Goal: Task Accomplishment & Management: Complete application form

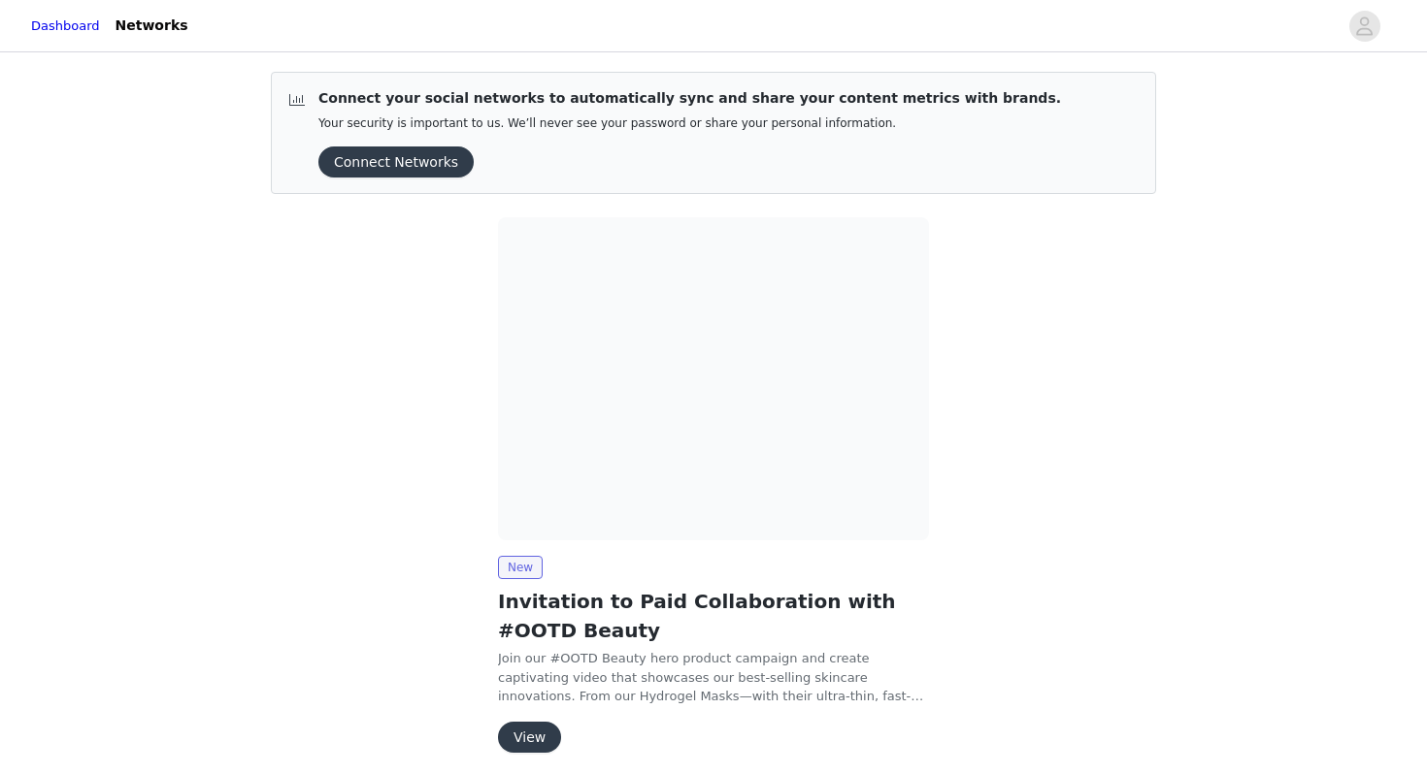
scroll to position [76, 0]
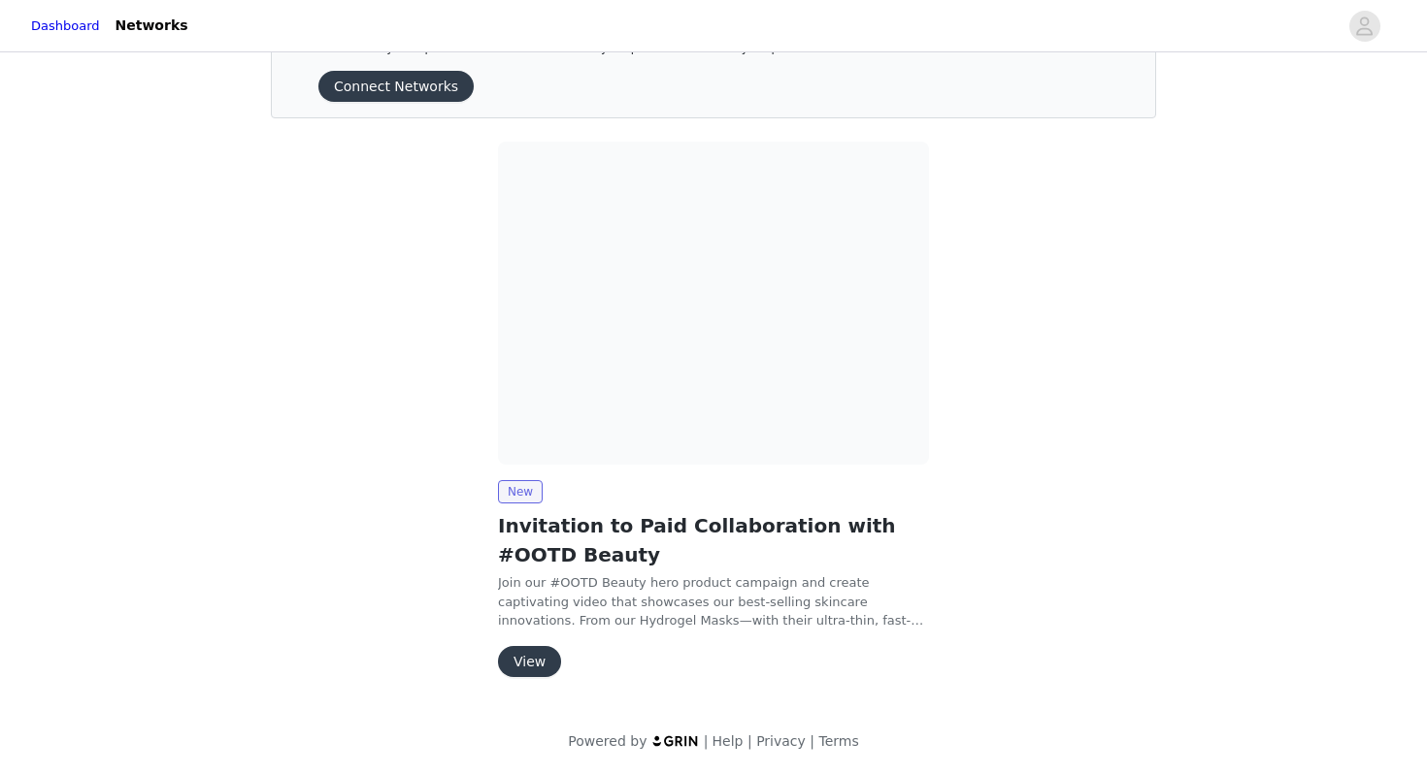
click at [539, 655] on button "View" at bounding box center [529, 661] width 63 height 31
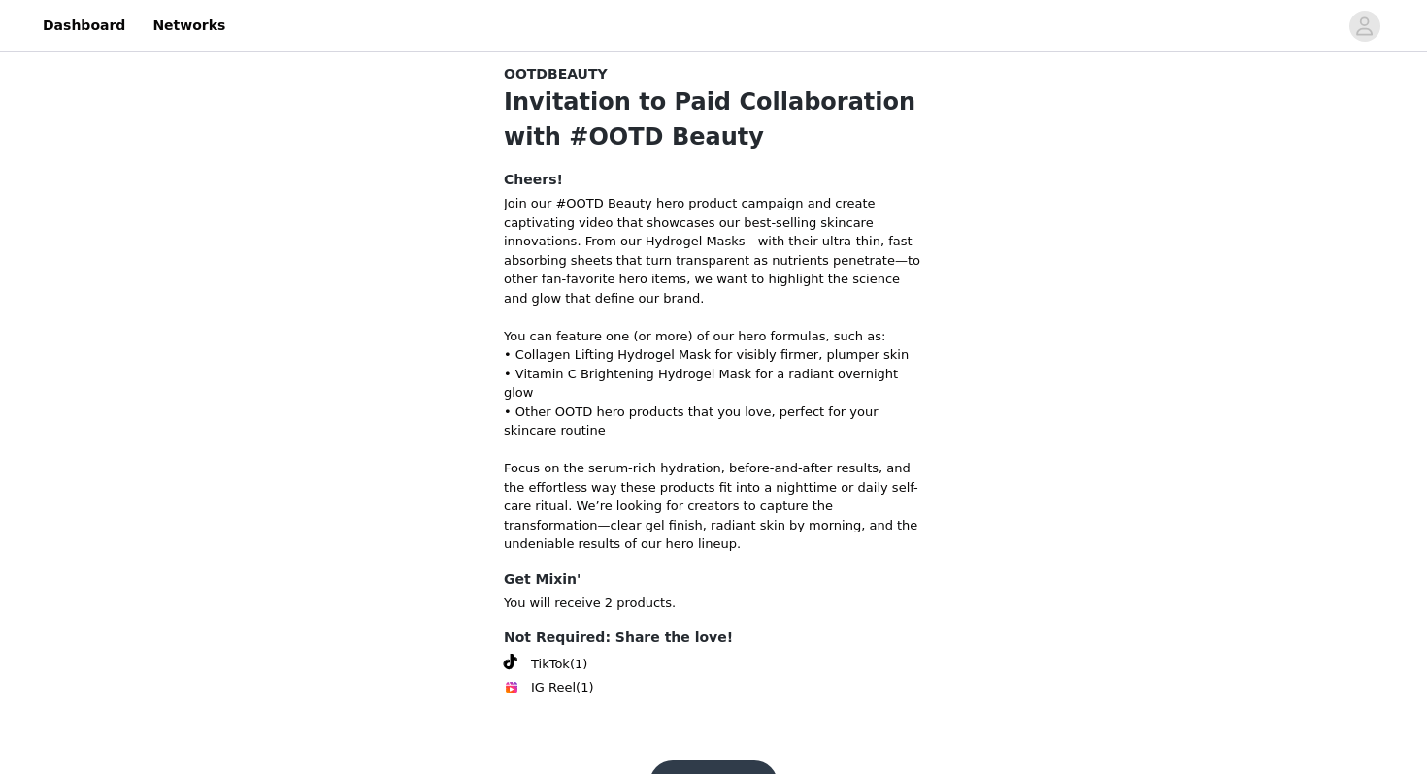
scroll to position [65, 0]
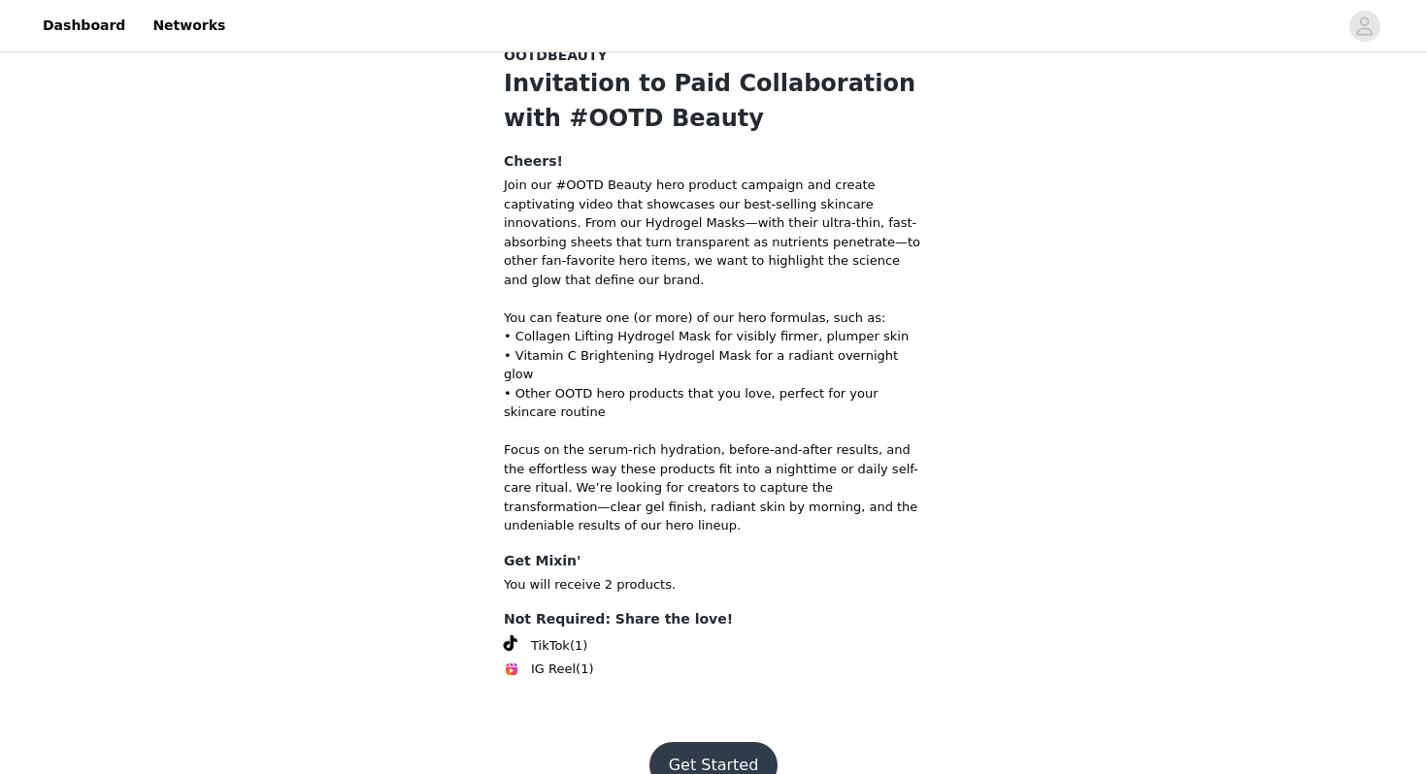
click at [705, 742] on button "Get Started" at bounding box center [713, 765] width 129 height 47
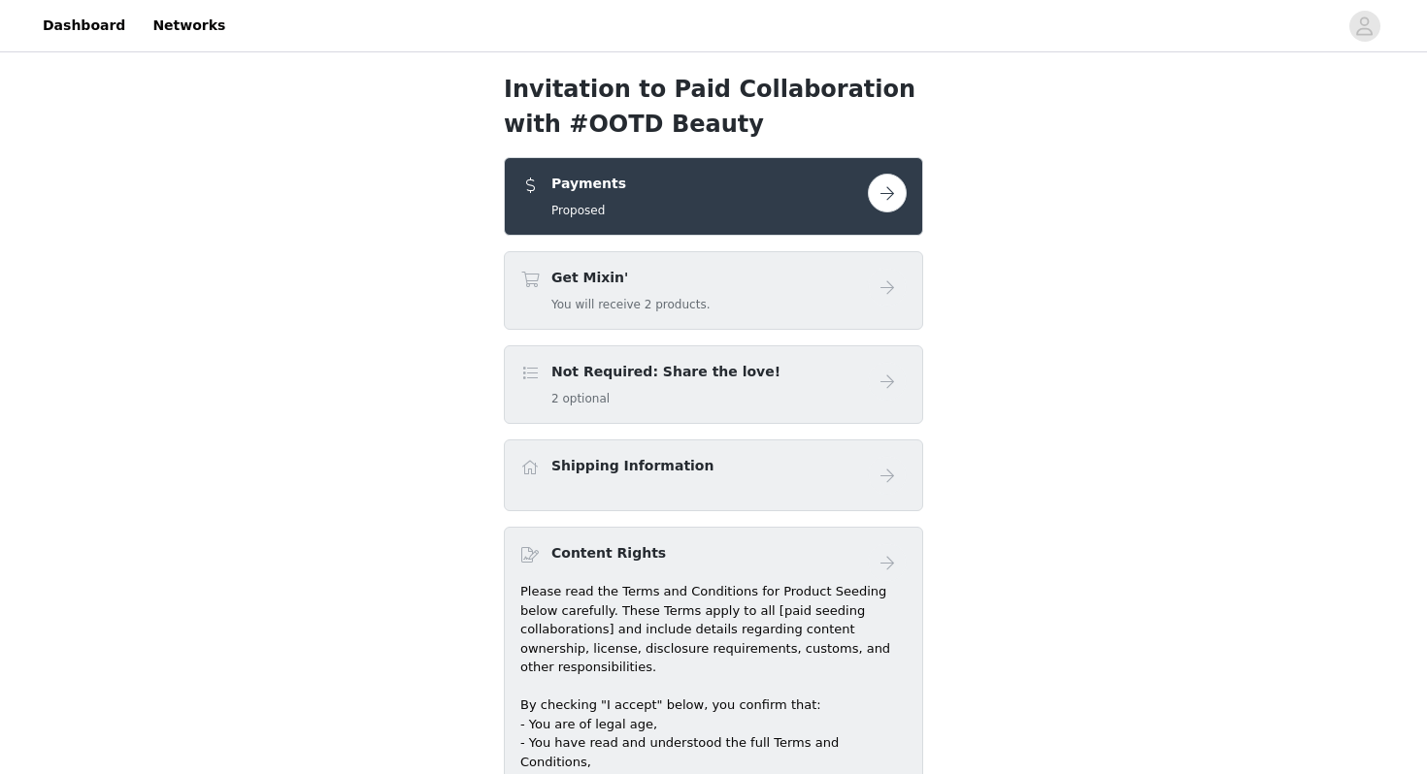
click at [677, 206] on div "Payments Proposed" at bounding box center [693, 197] width 347 height 46
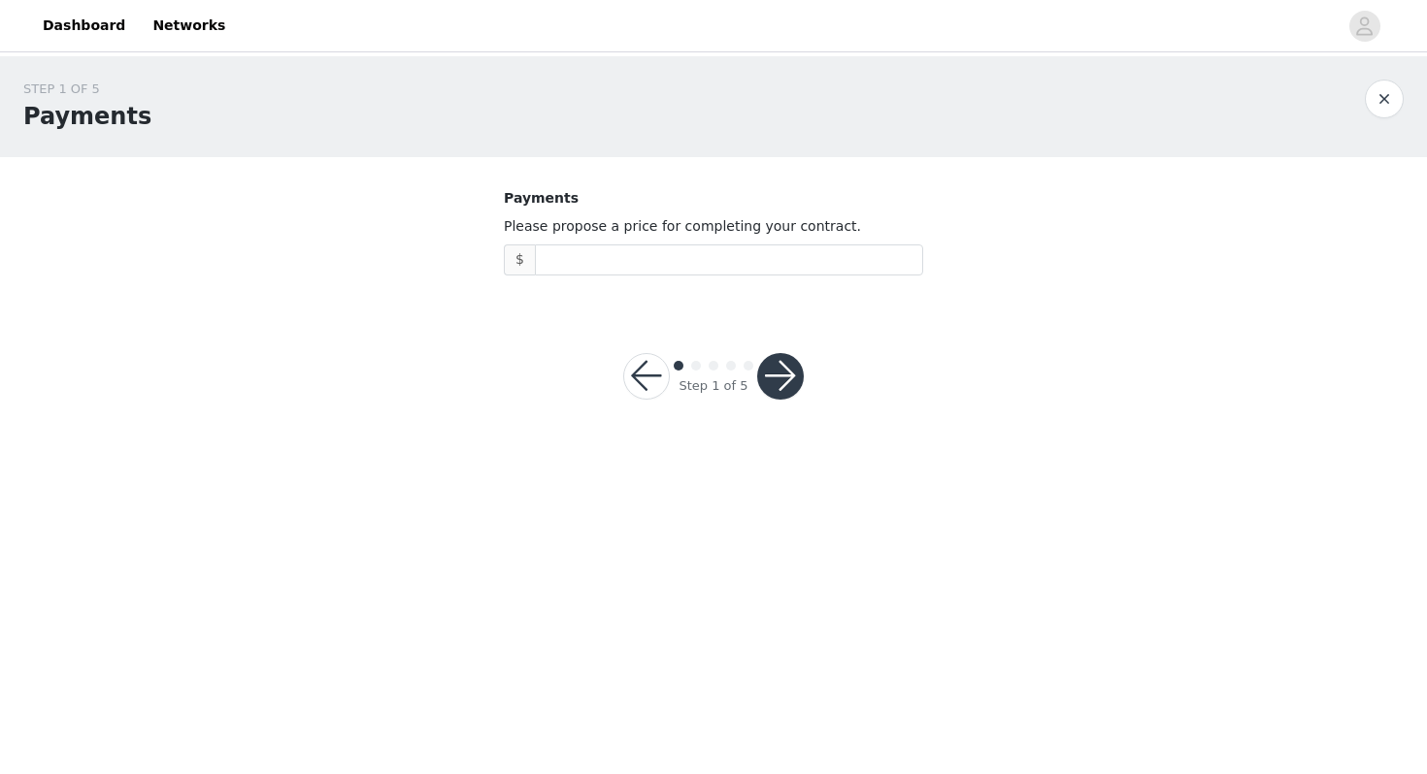
click at [639, 386] on button "button" at bounding box center [646, 376] width 47 height 47
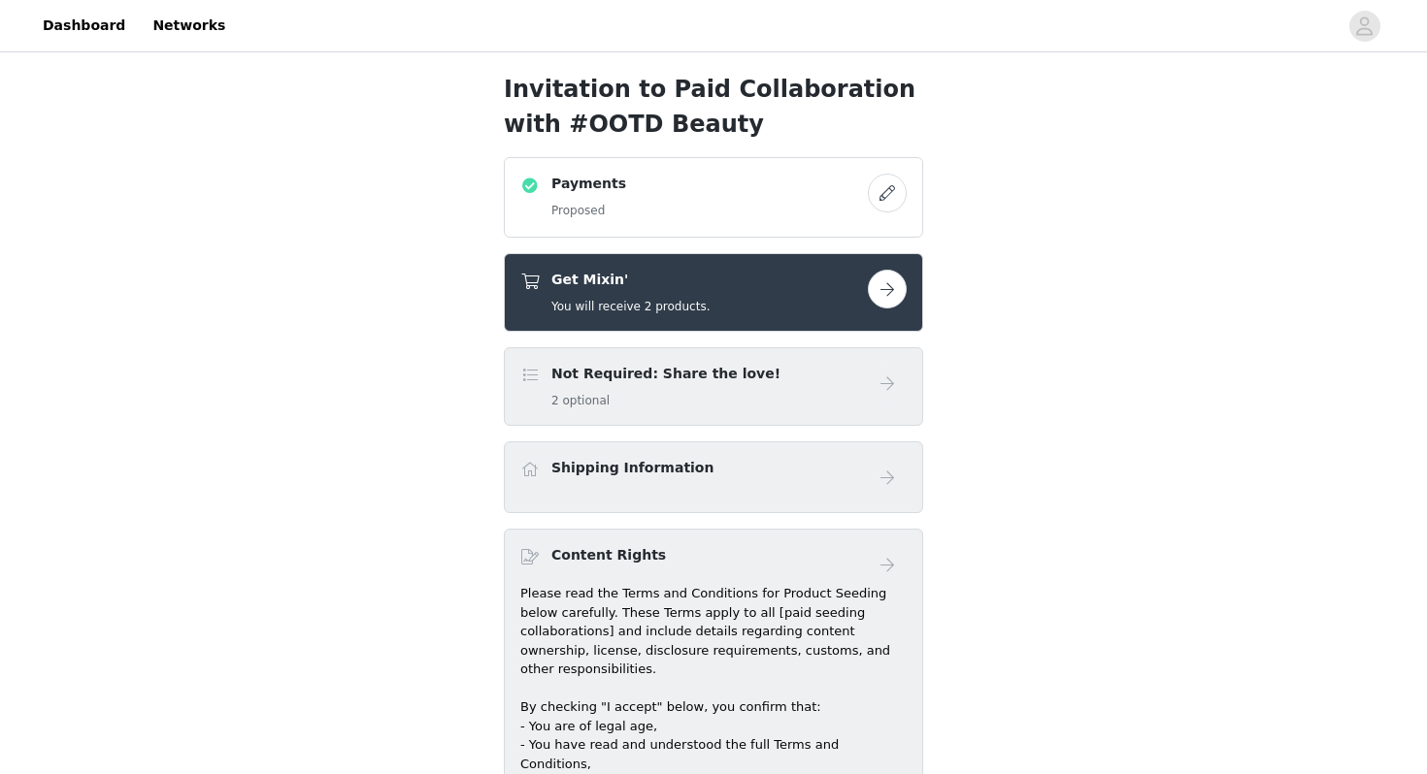
click at [888, 289] on button "button" at bounding box center [887, 289] width 39 height 39
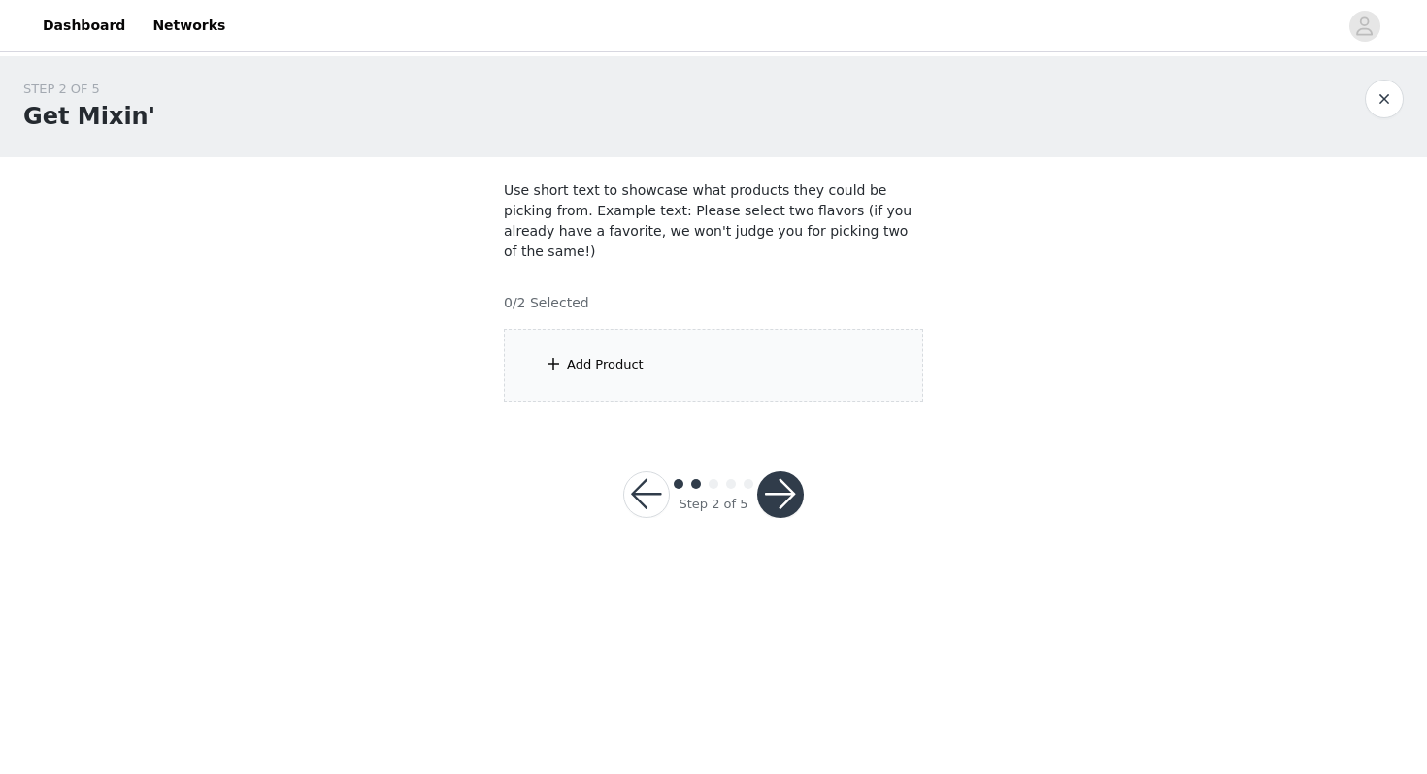
click at [616, 355] on div "Add Product" at bounding box center [605, 364] width 77 height 19
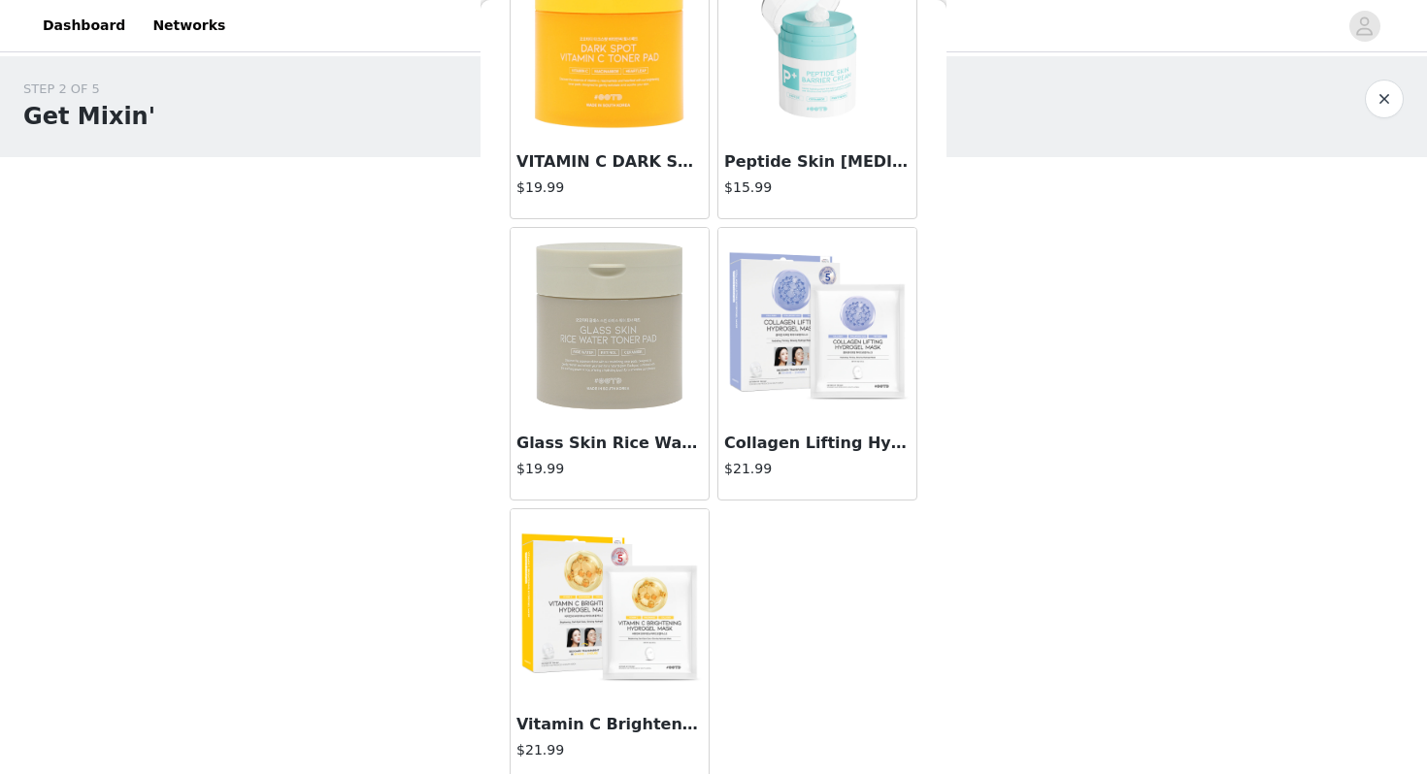
scroll to position [444, 0]
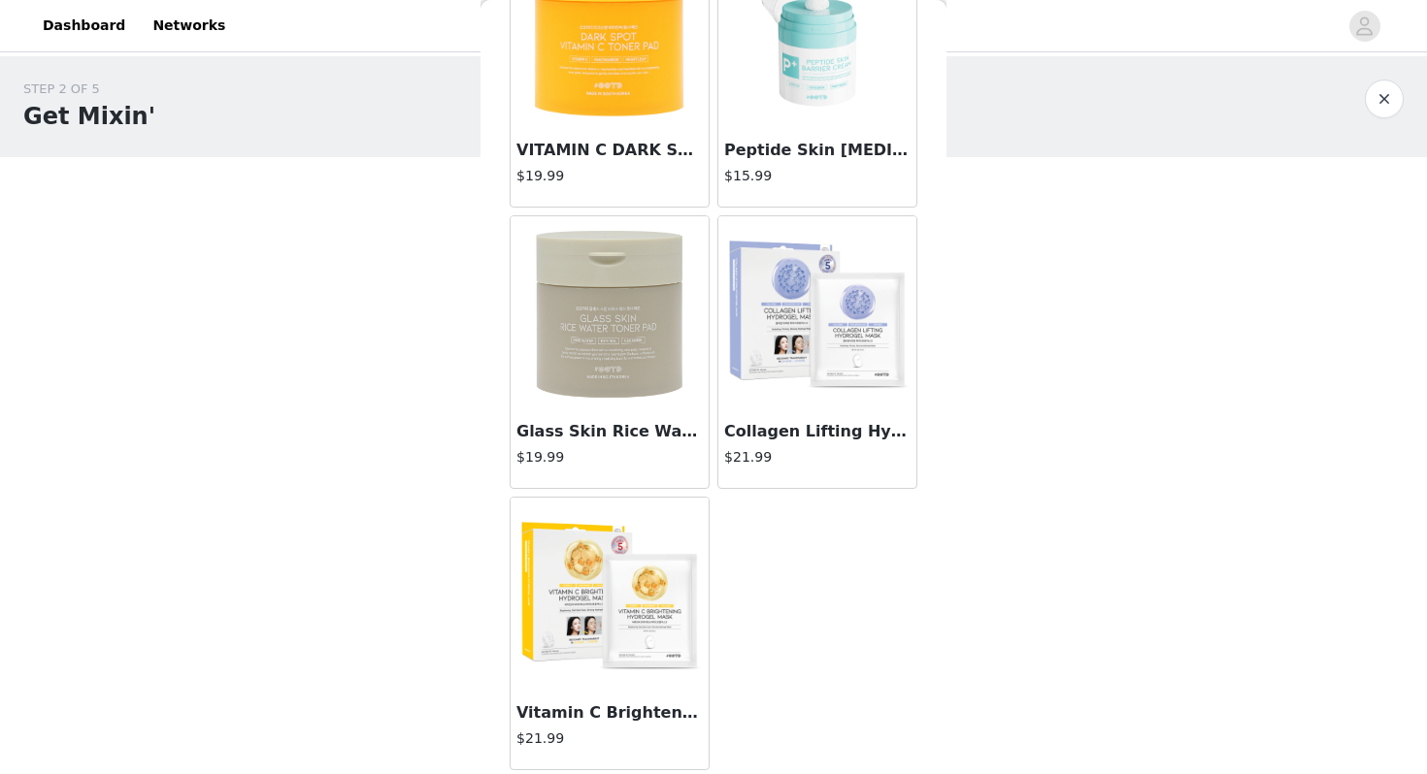
click at [614, 343] on img at bounding box center [609, 313] width 194 height 194
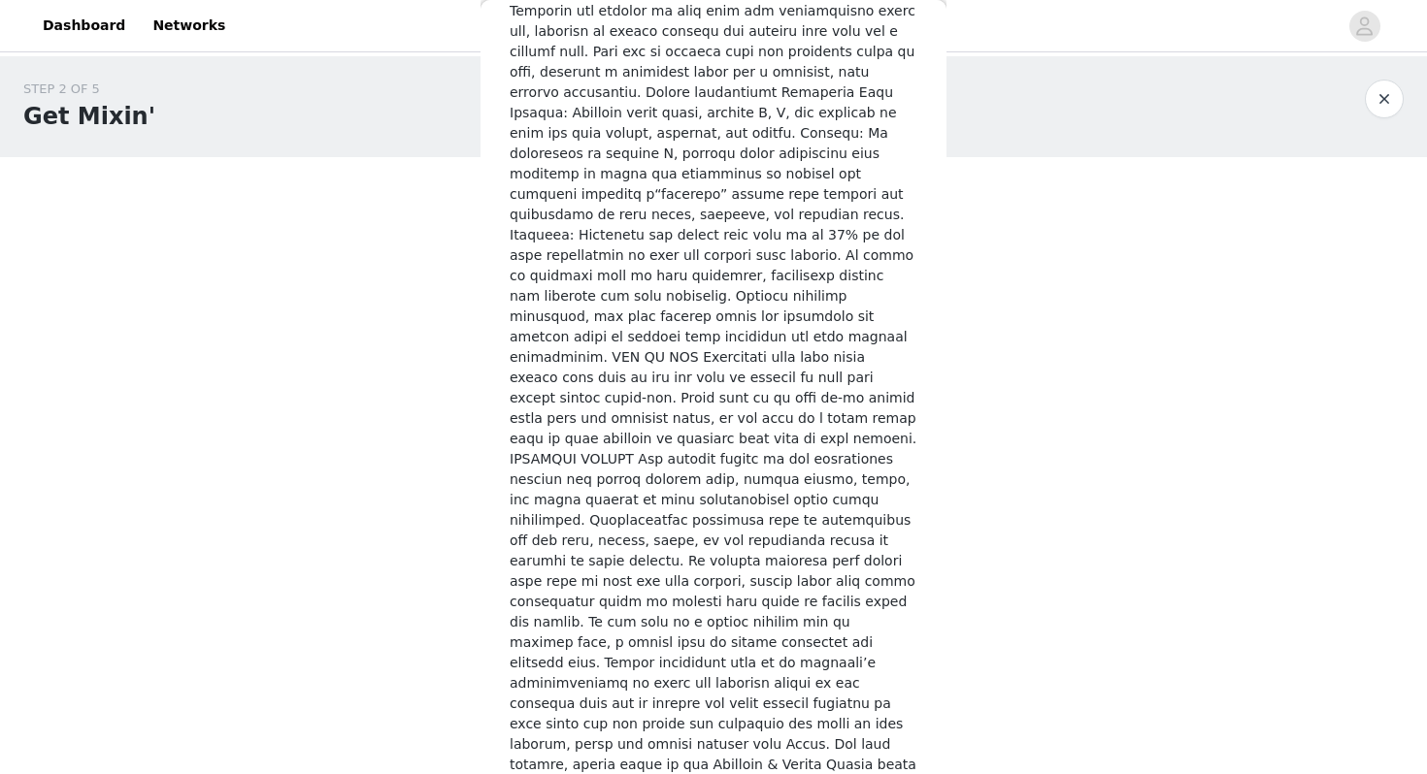
scroll to position [689, 0]
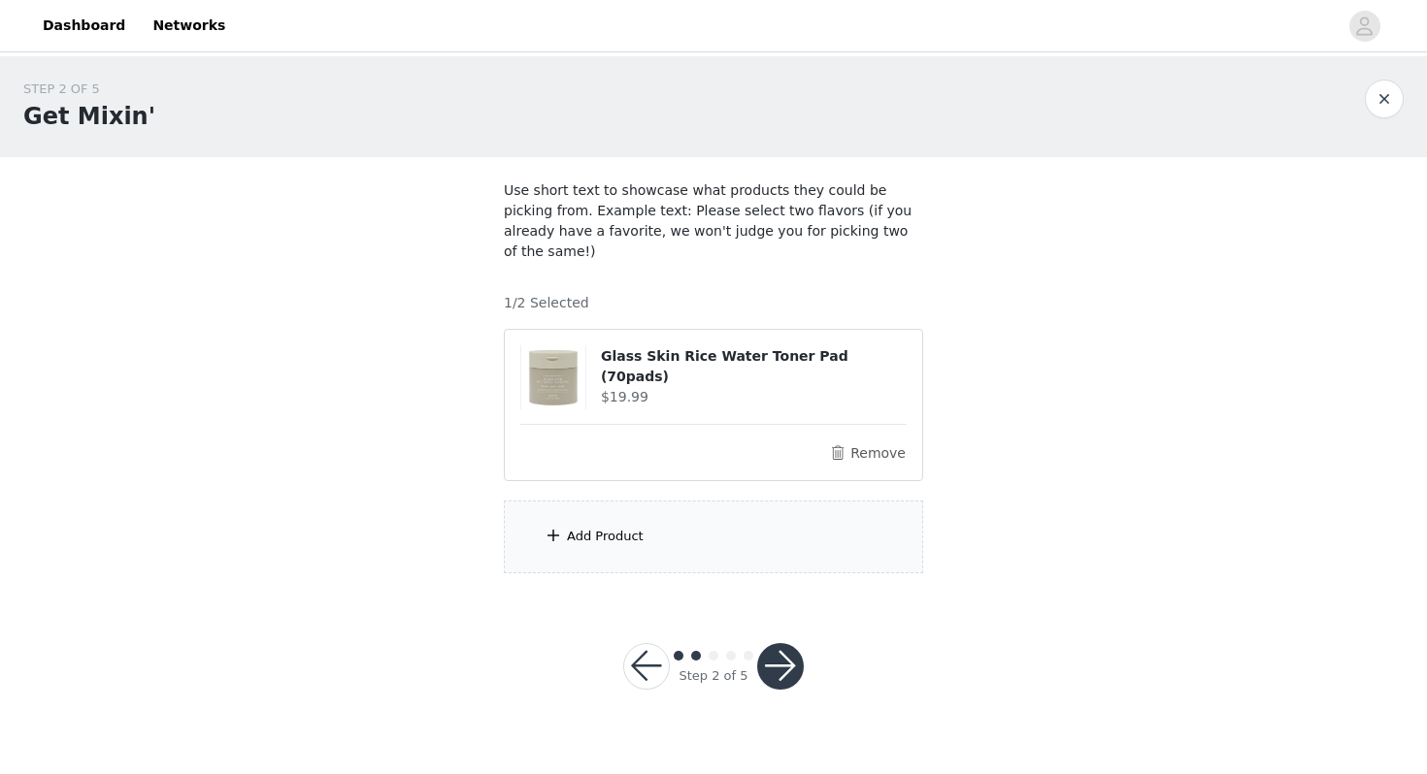
click at [691, 518] on div "Add Product" at bounding box center [713, 537] width 419 height 73
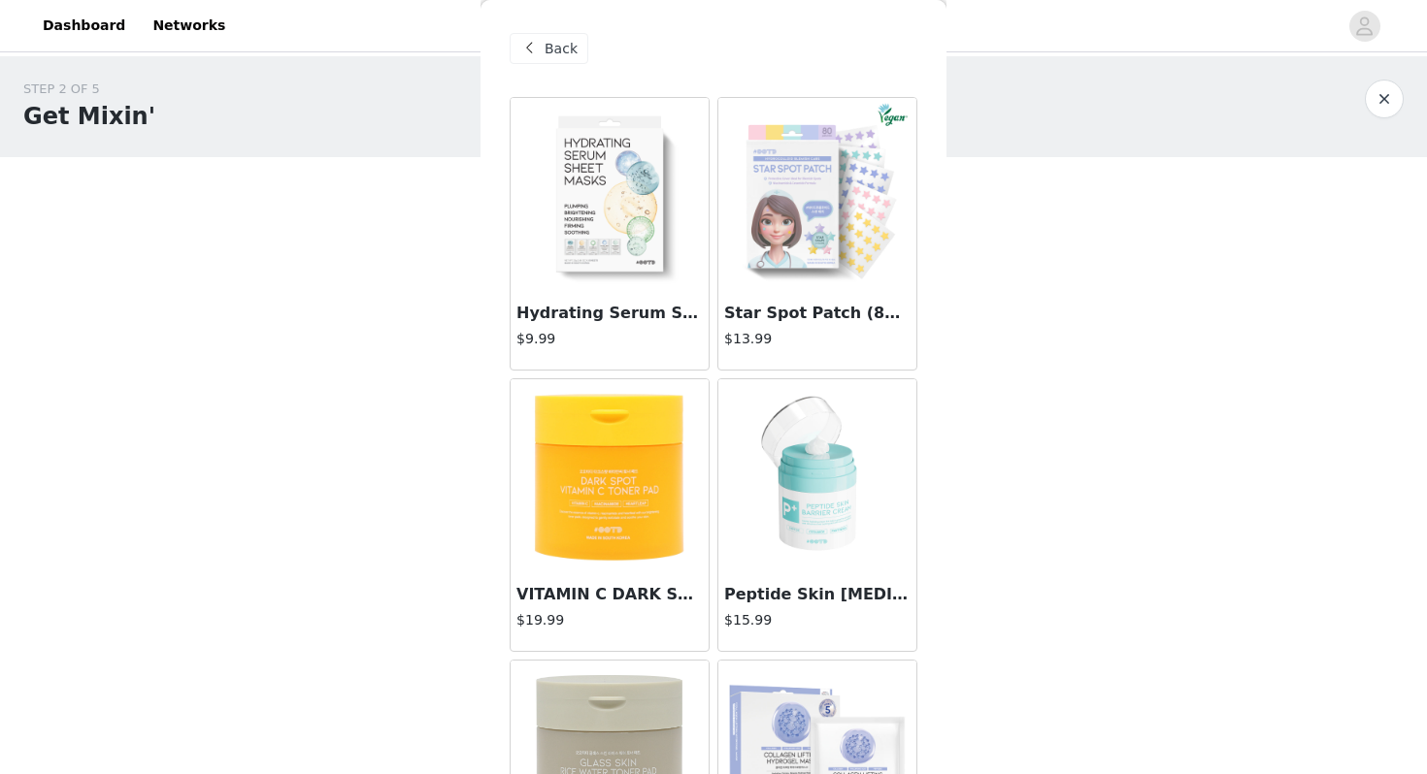
click at [822, 620] on h4 "$15.99" at bounding box center [817, 620] width 186 height 20
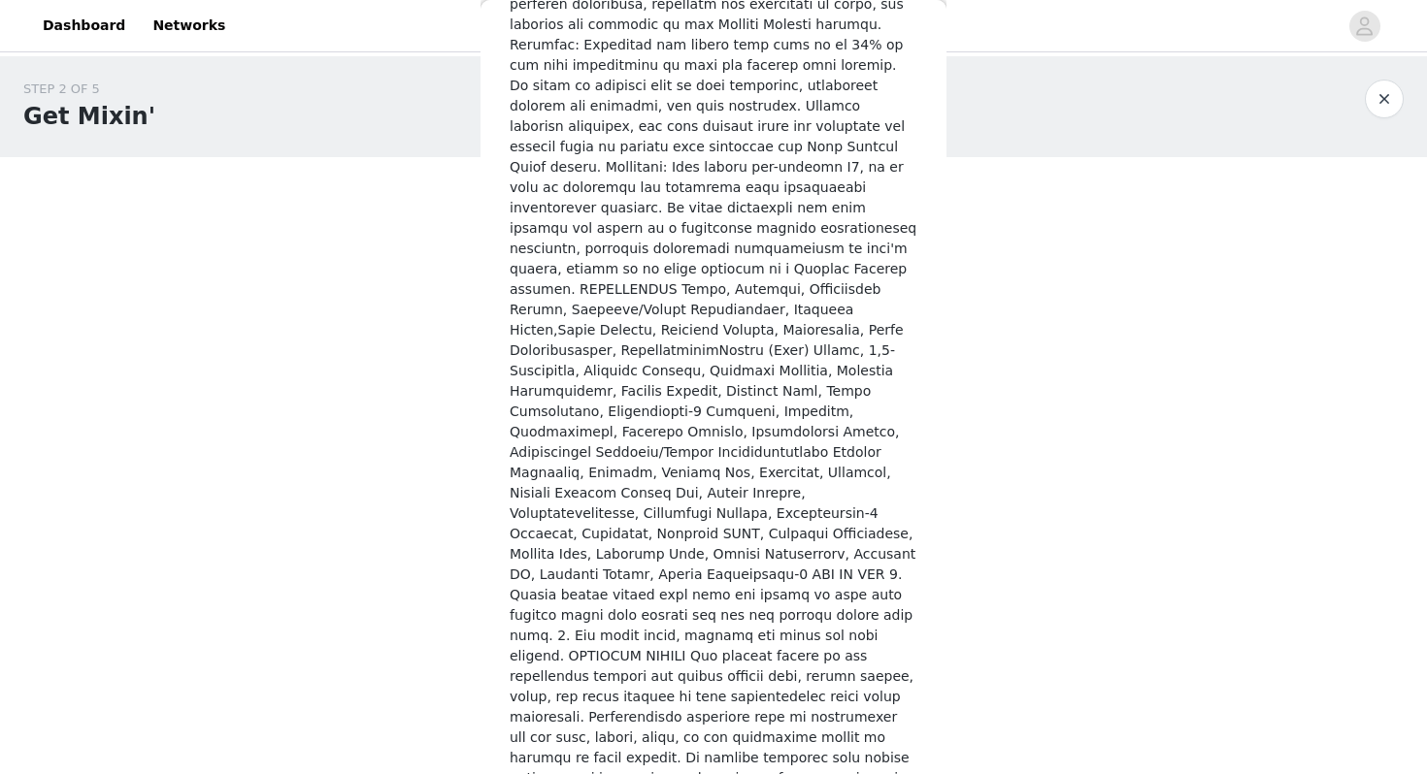
scroll to position [1050, 0]
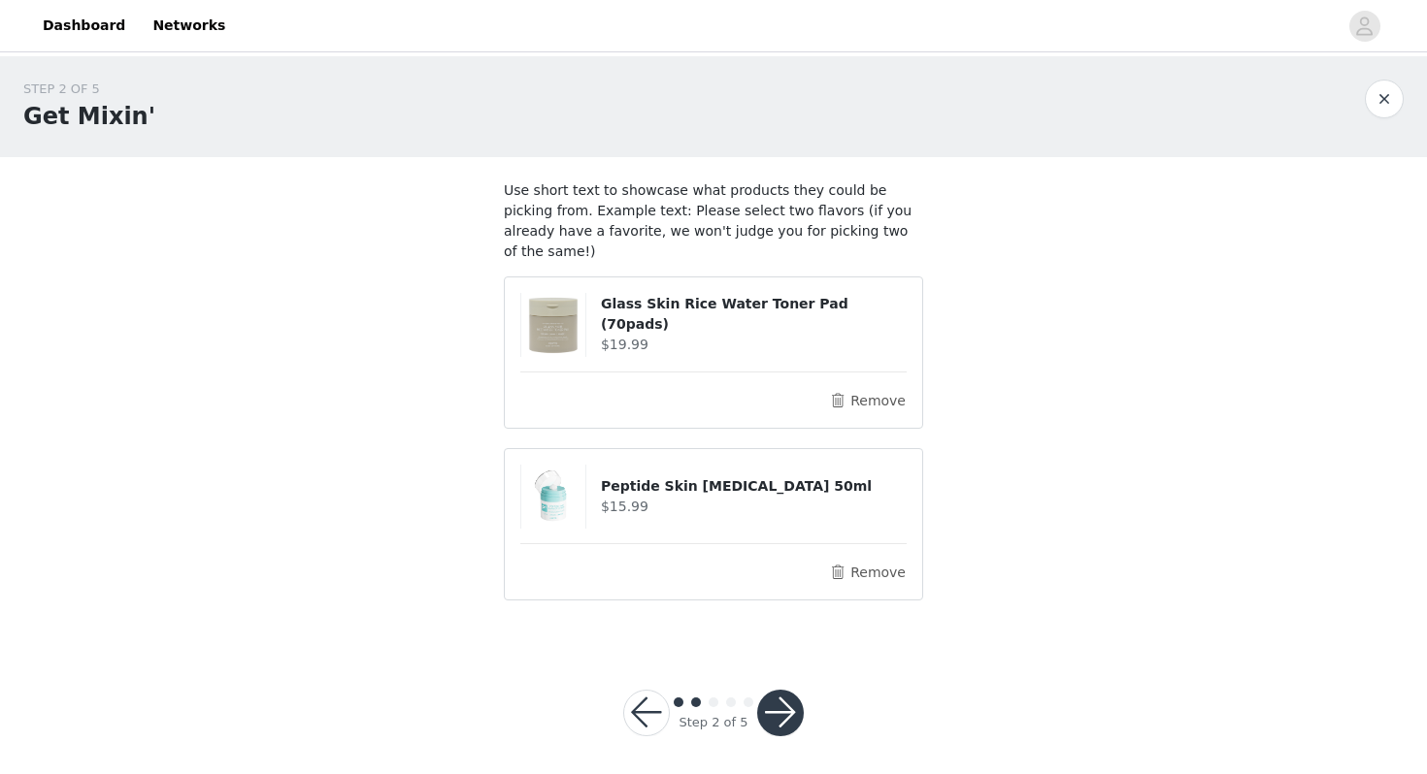
click at [789, 690] on button "button" at bounding box center [780, 713] width 47 height 47
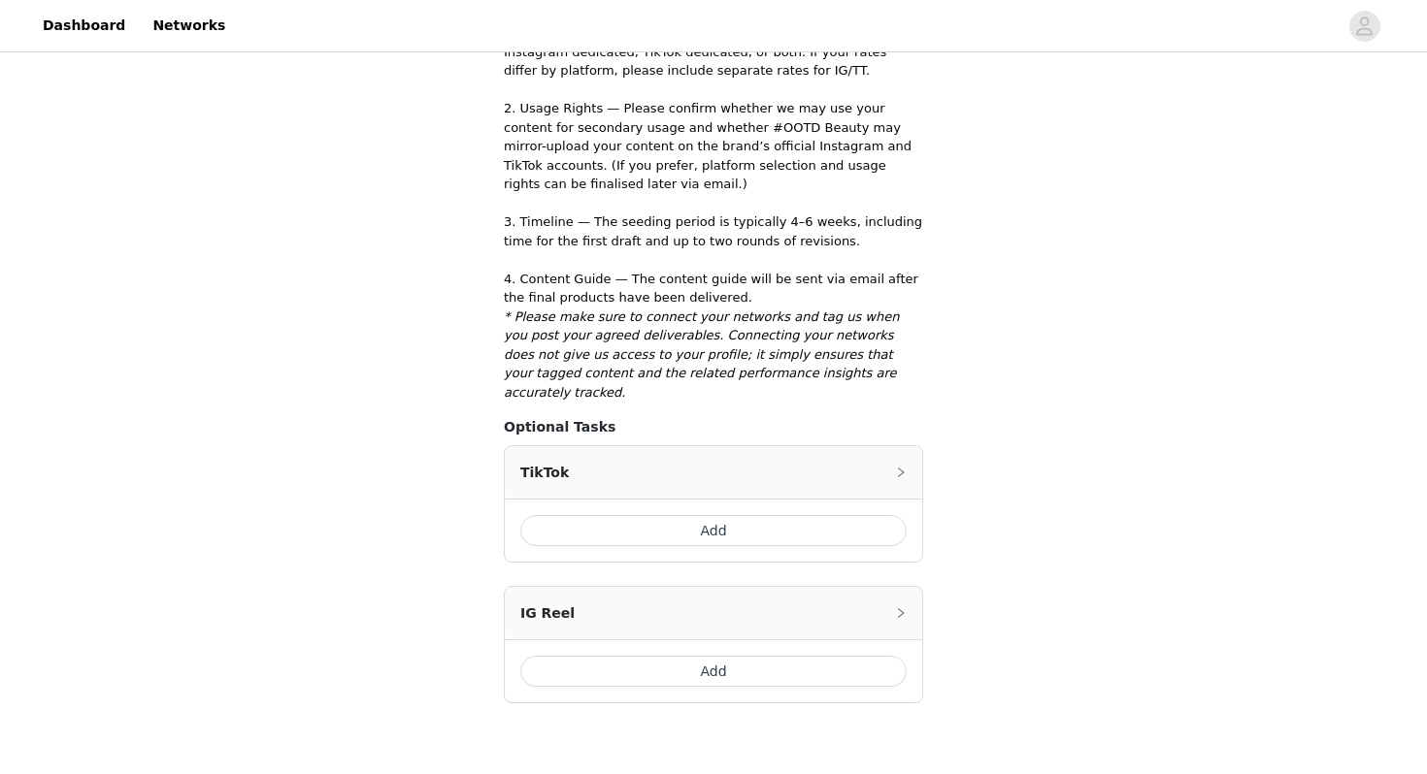
scroll to position [580, 0]
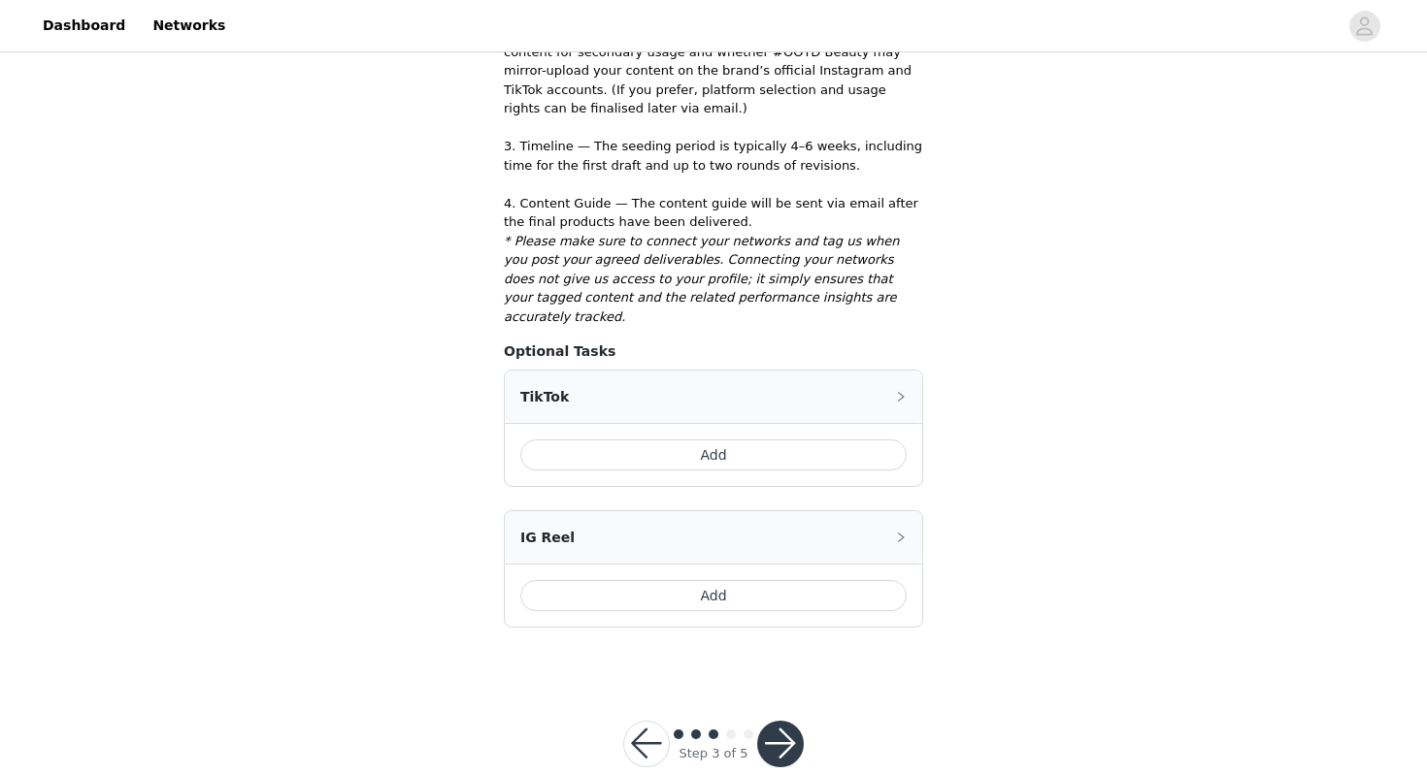
click at [780, 721] on button "button" at bounding box center [780, 744] width 47 height 47
click at [772, 721] on button "button" at bounding box center [780, 744] width 47 height 47
click at [905, 391] on icon "icon: right" at bounding box center [901, 397] width 12 height 12
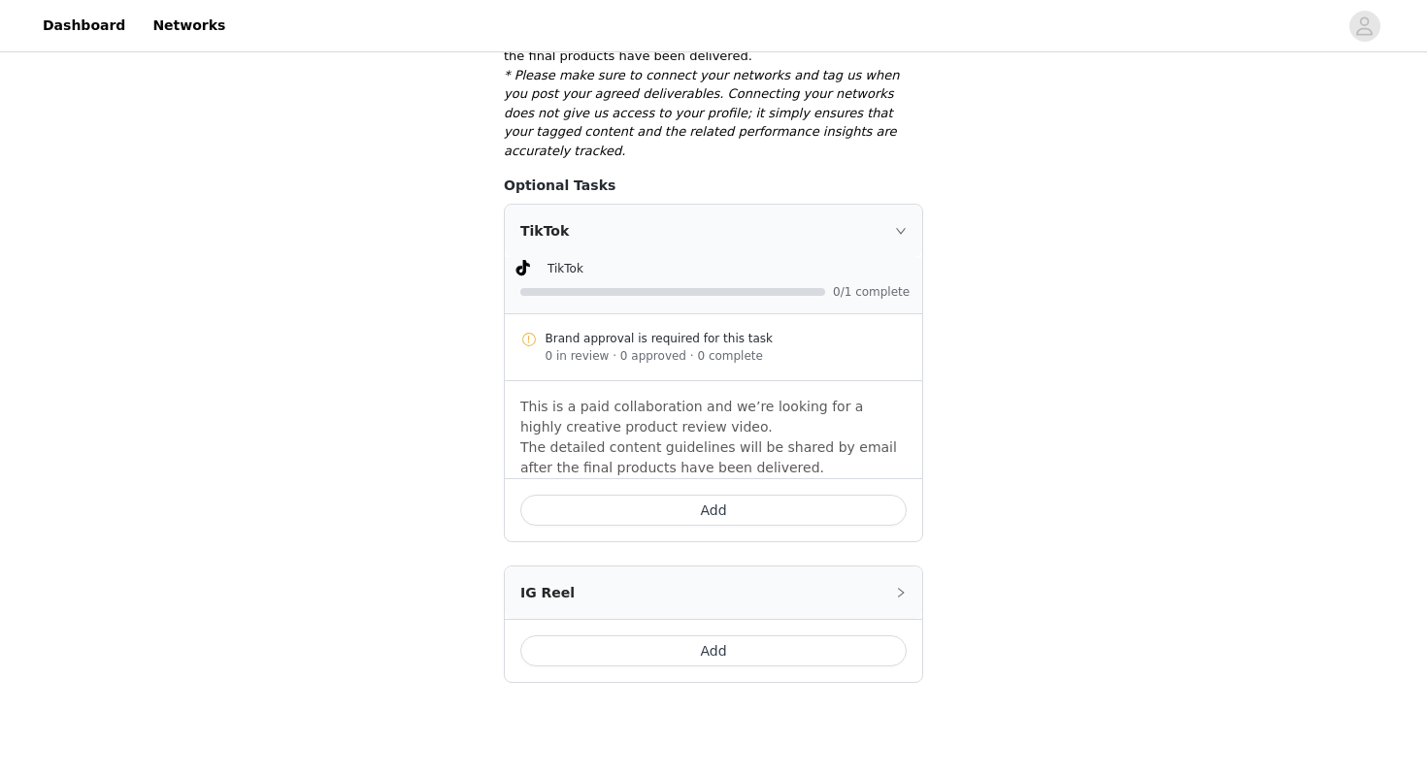
scroll to position [802, 0]
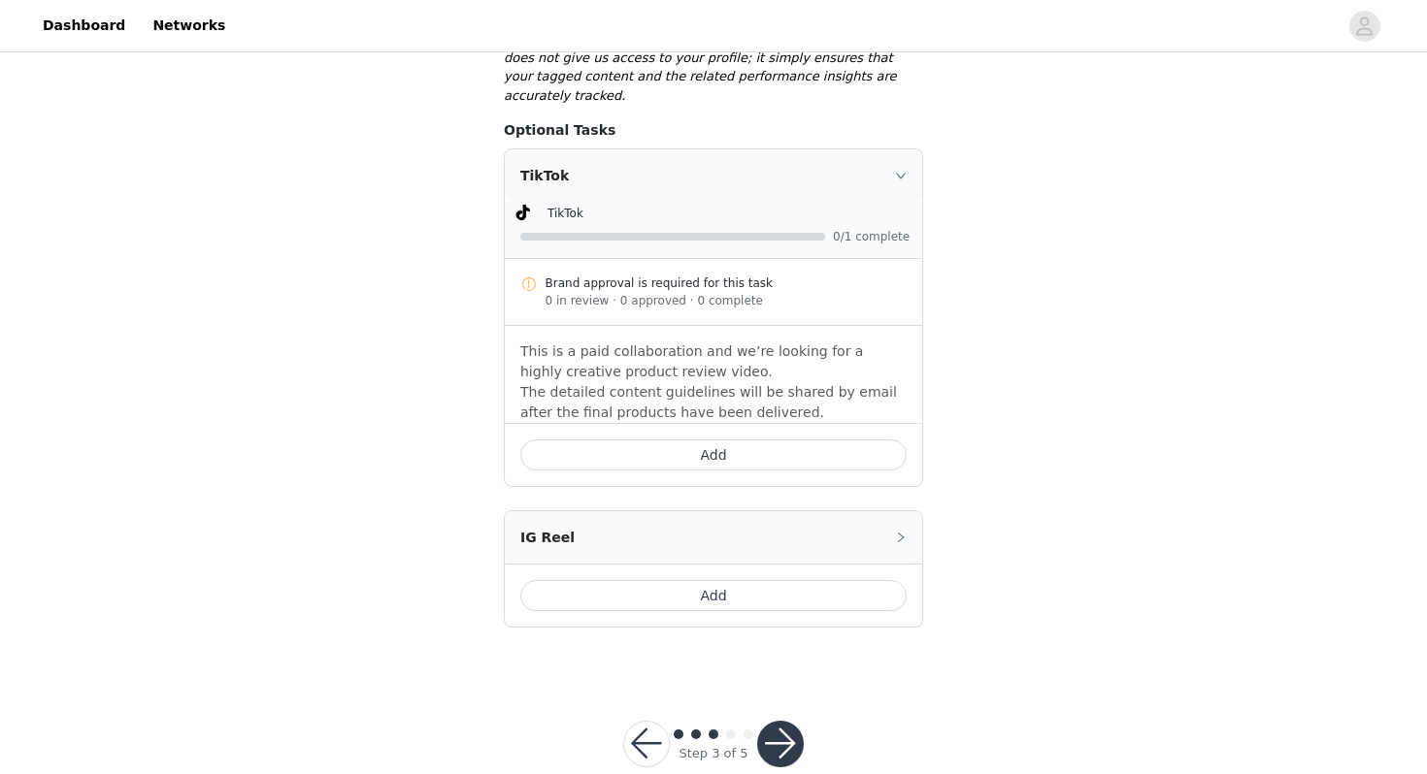
click at [742, 440] on button "Add" at bounding box center [713, 455] width 386 height 31
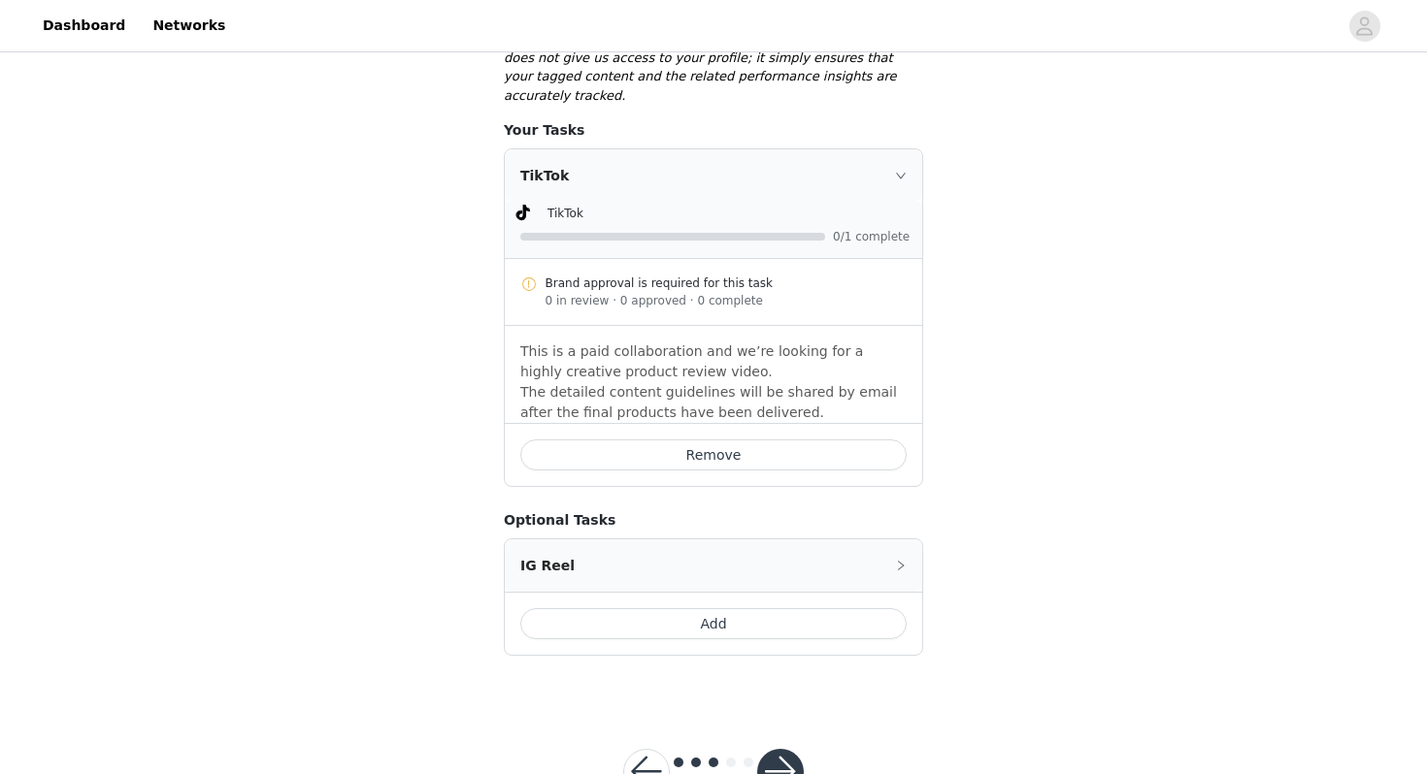
click at [668, 608] on button "Add" at bounding box center [713, 623] width 386 height 31
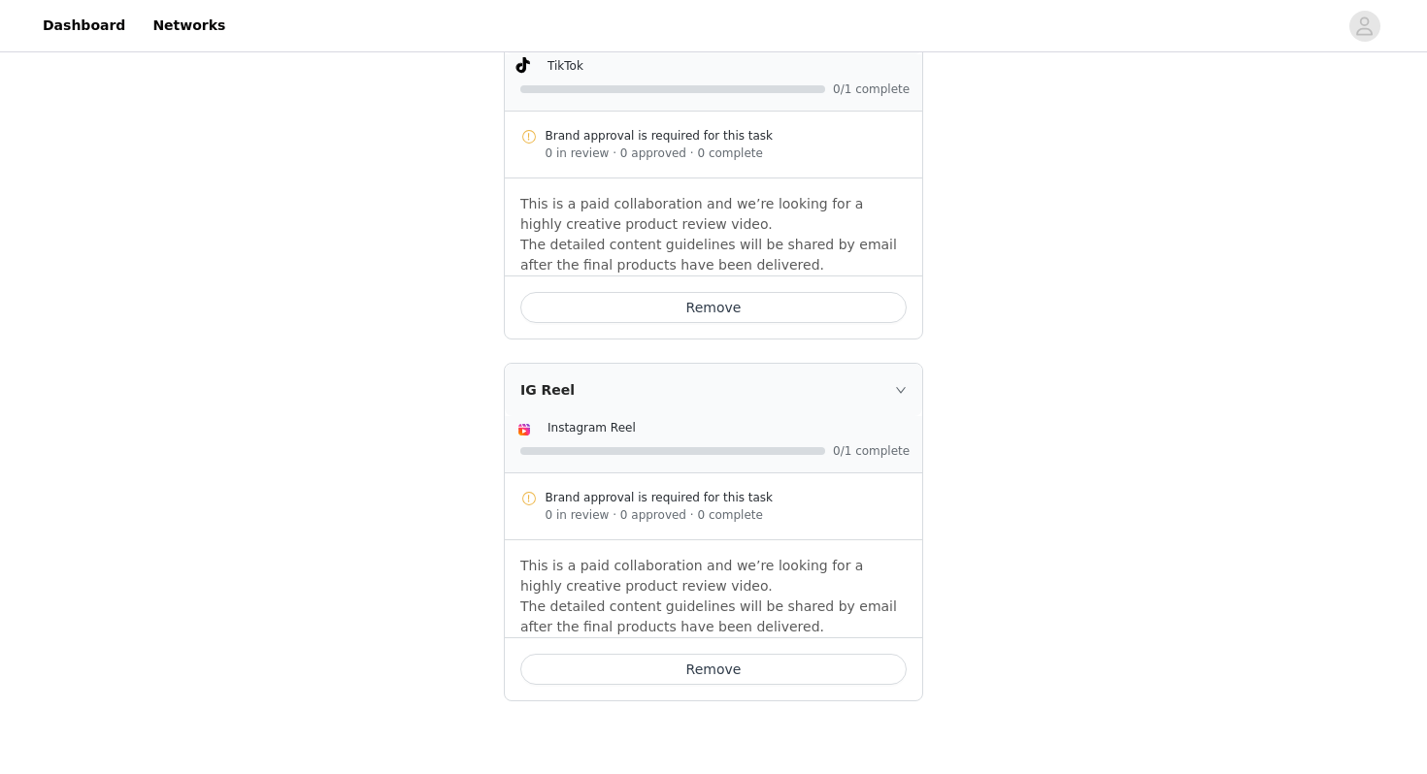
scroll to position [1023, 0]
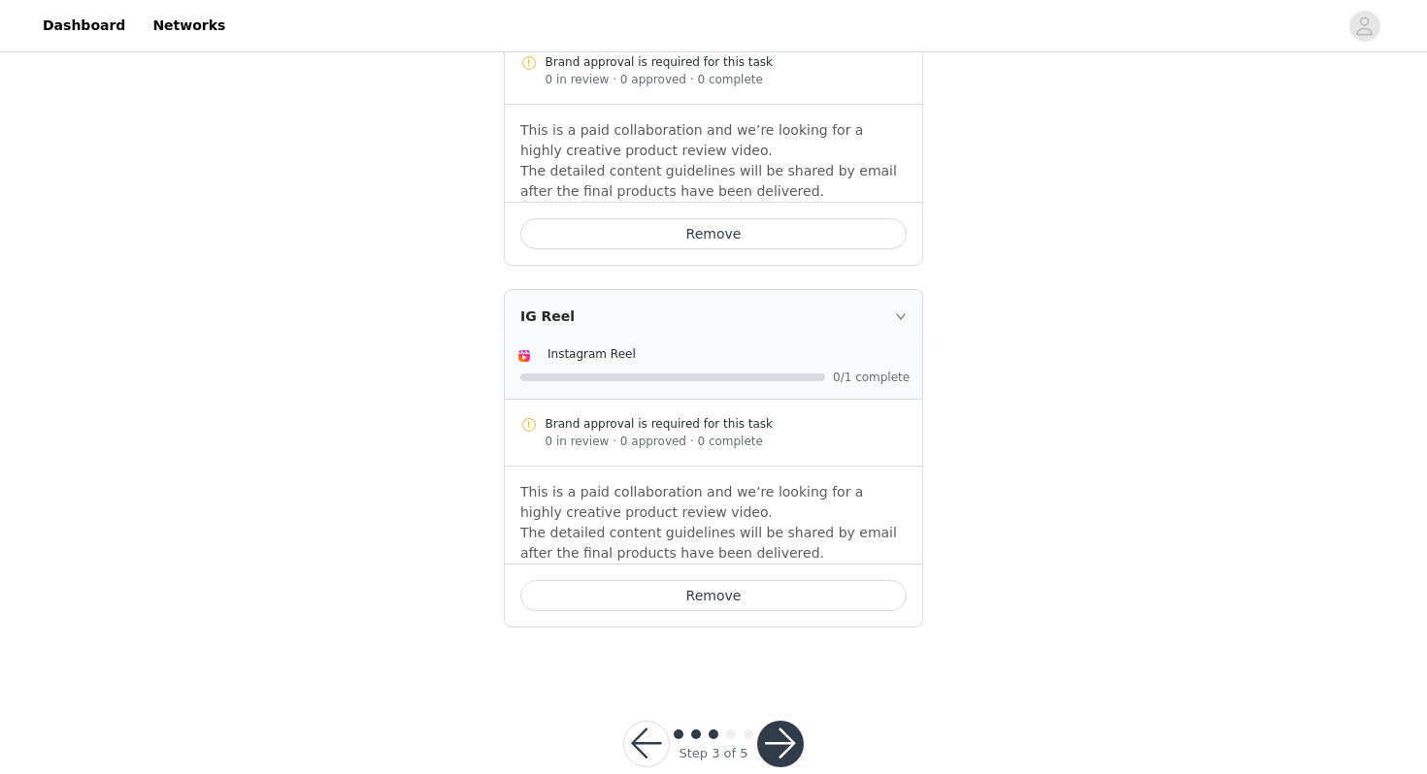
click at [783, 721] on button "button" at bounding box center [780, 744] width 47 height 47
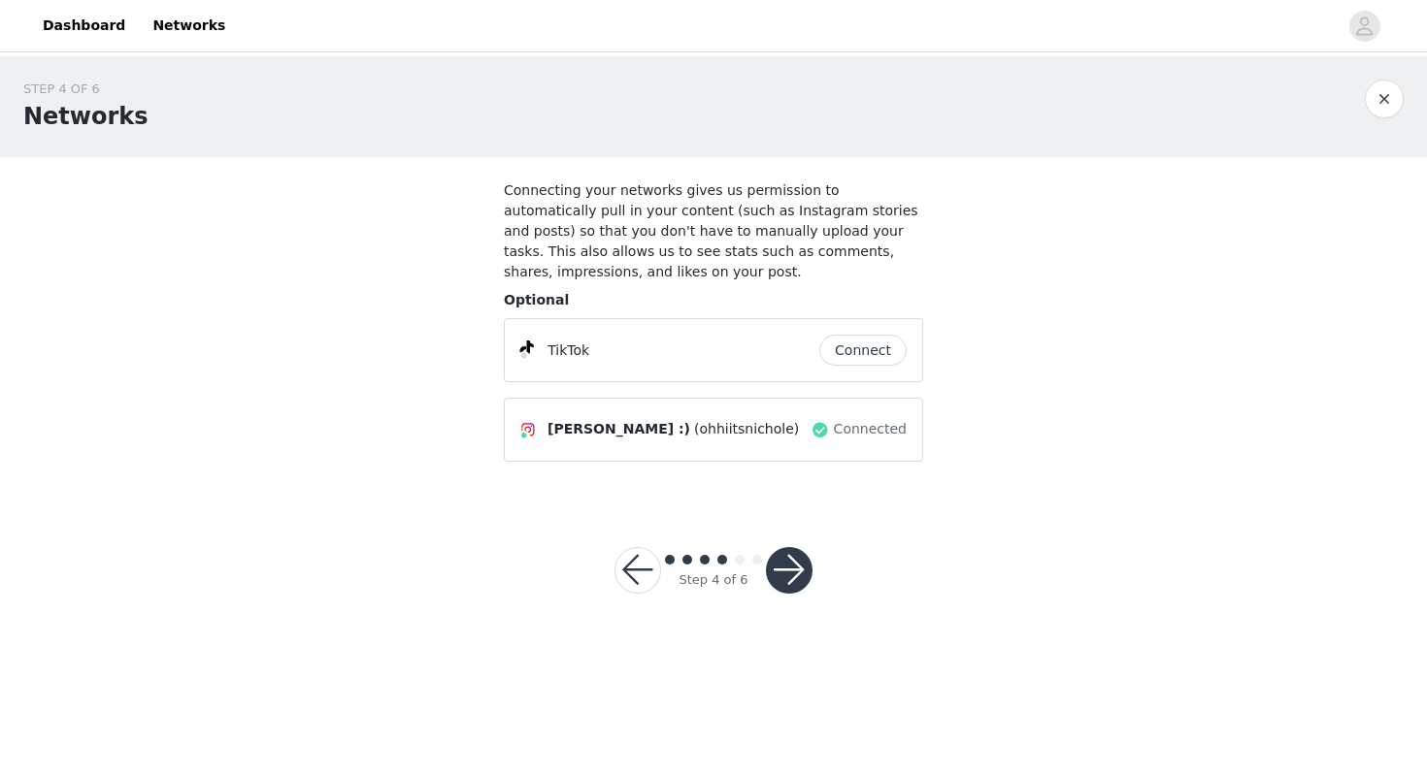
click at [778, 565] on button "button" at bounding box center [789, 570] width 47 height 47
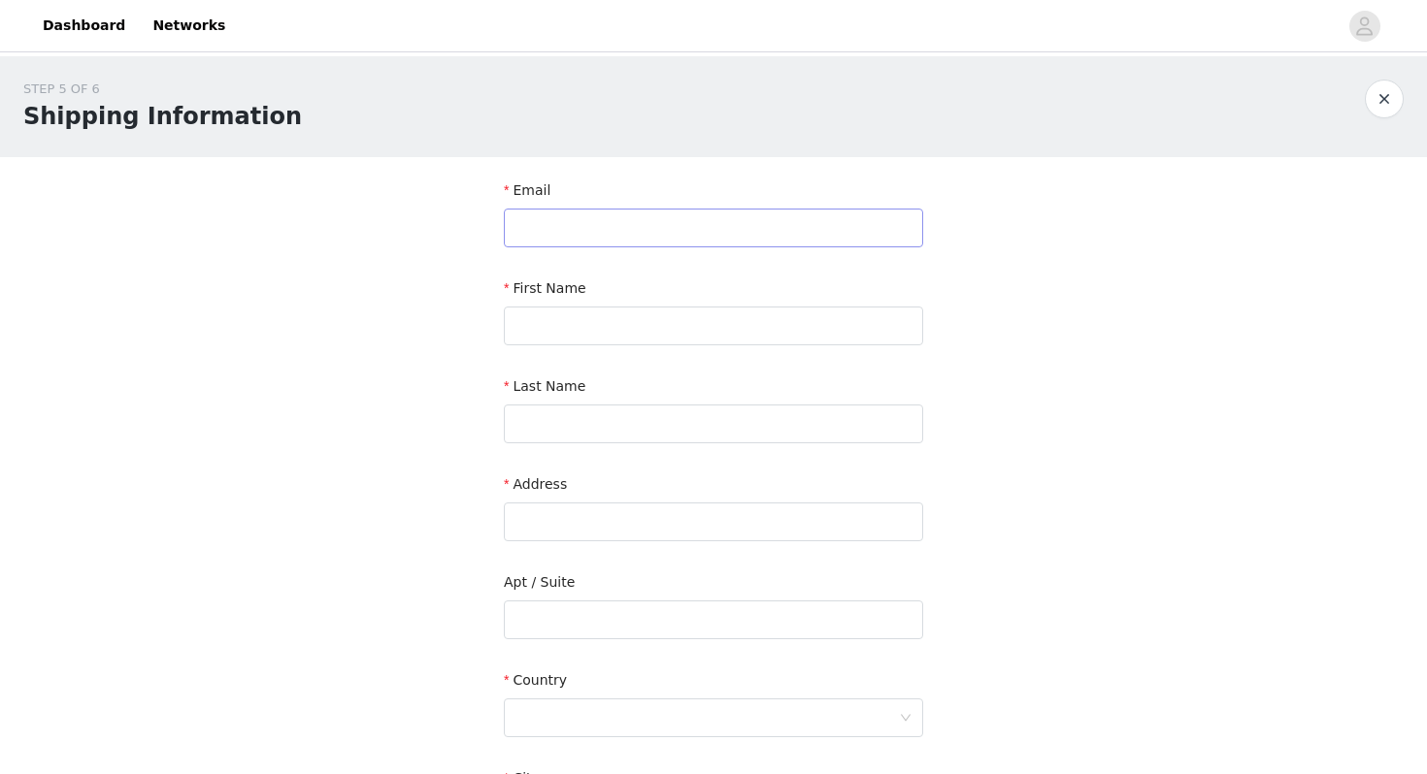
click at [568, 246] on div "Email" at bounding box center [713, 218] width 419 height 75
click at [566, 244] on input "text" at bounding box center [713, 228] width 419 height 39
type input "[PERSON_NAME][EMAIL_ADDRESS][DOMAIN_NAME]"
type input "[PERSON_NAME]"
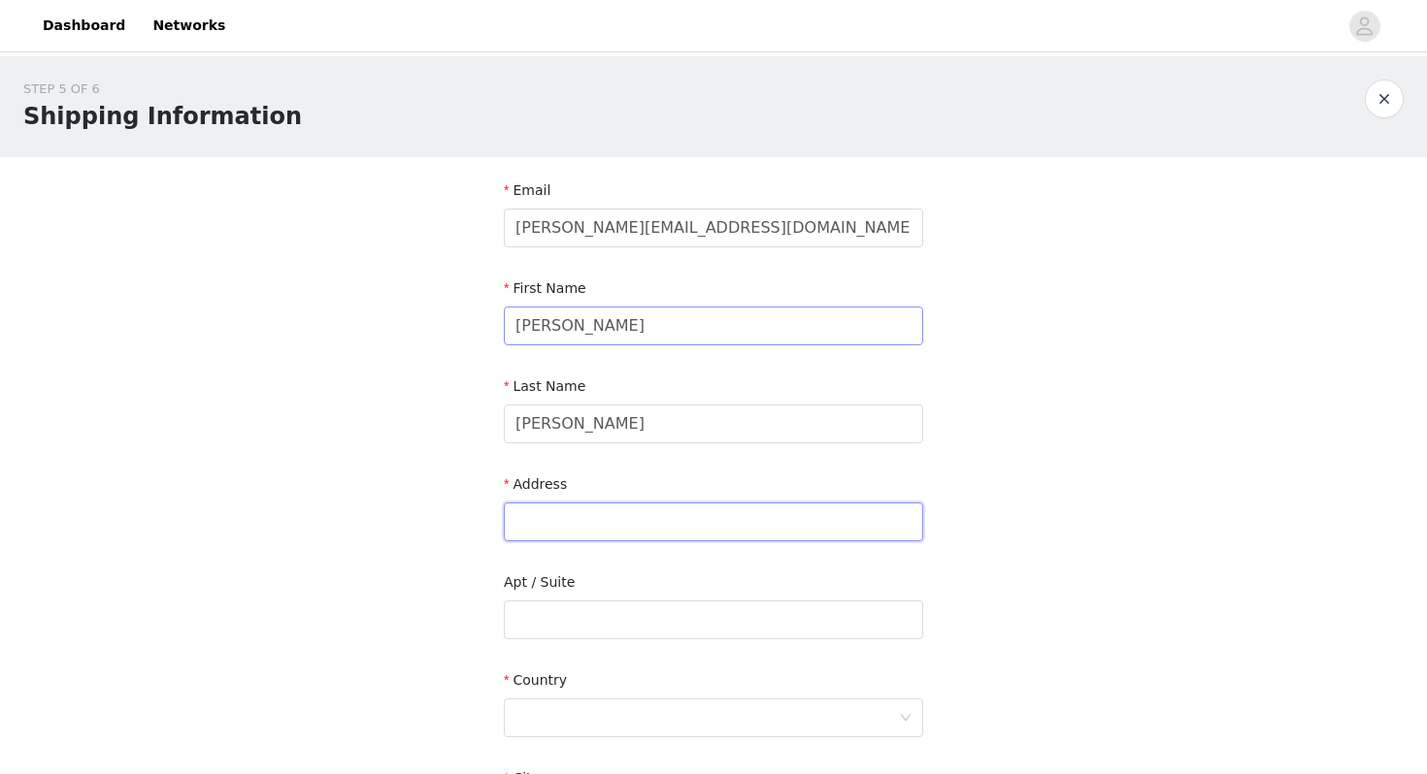
type input "[STREET_ADDRESS]"
type input "Bellingham"
type input "98226"
type input "5192773004"
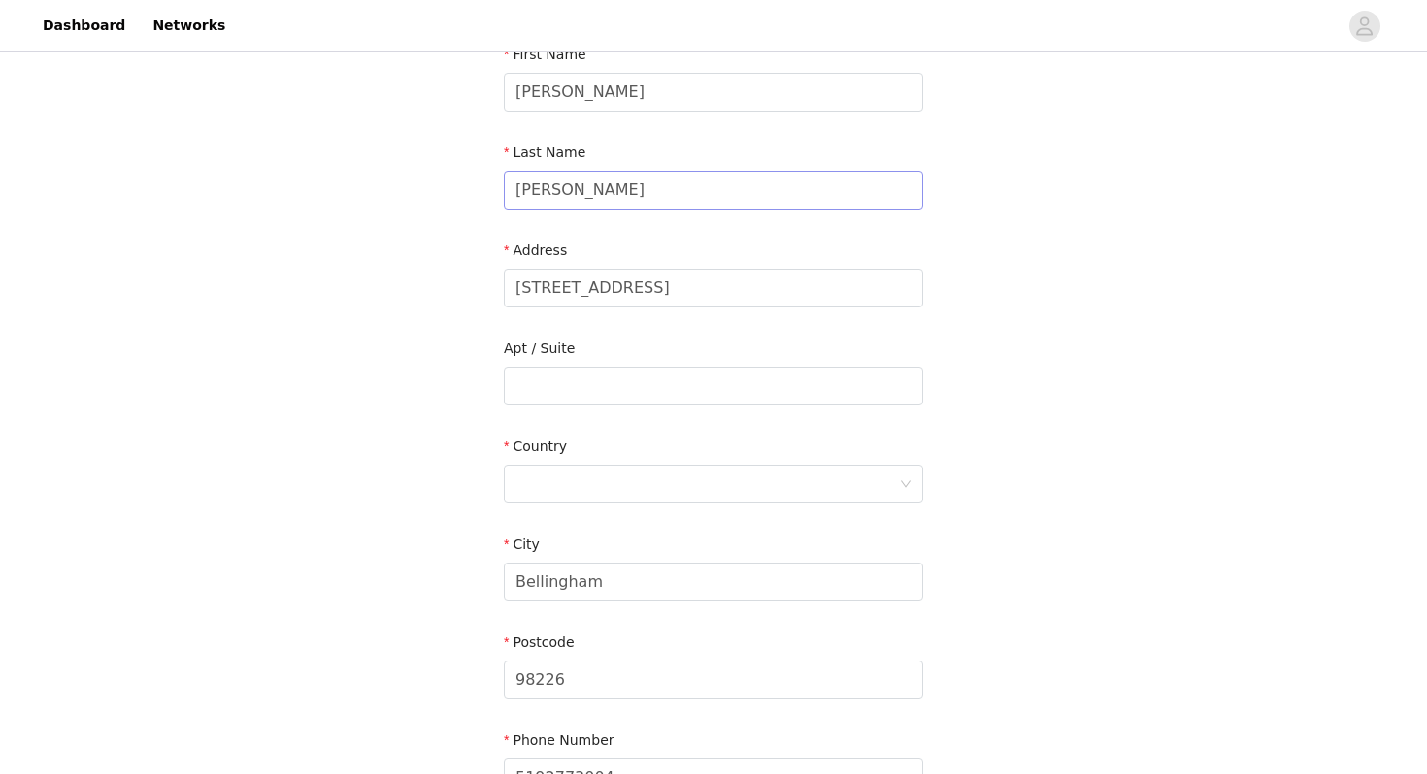
scroll to position [235, 0]
click at [606, 487] on div at bounding box center [706, 483] width 383 height 37
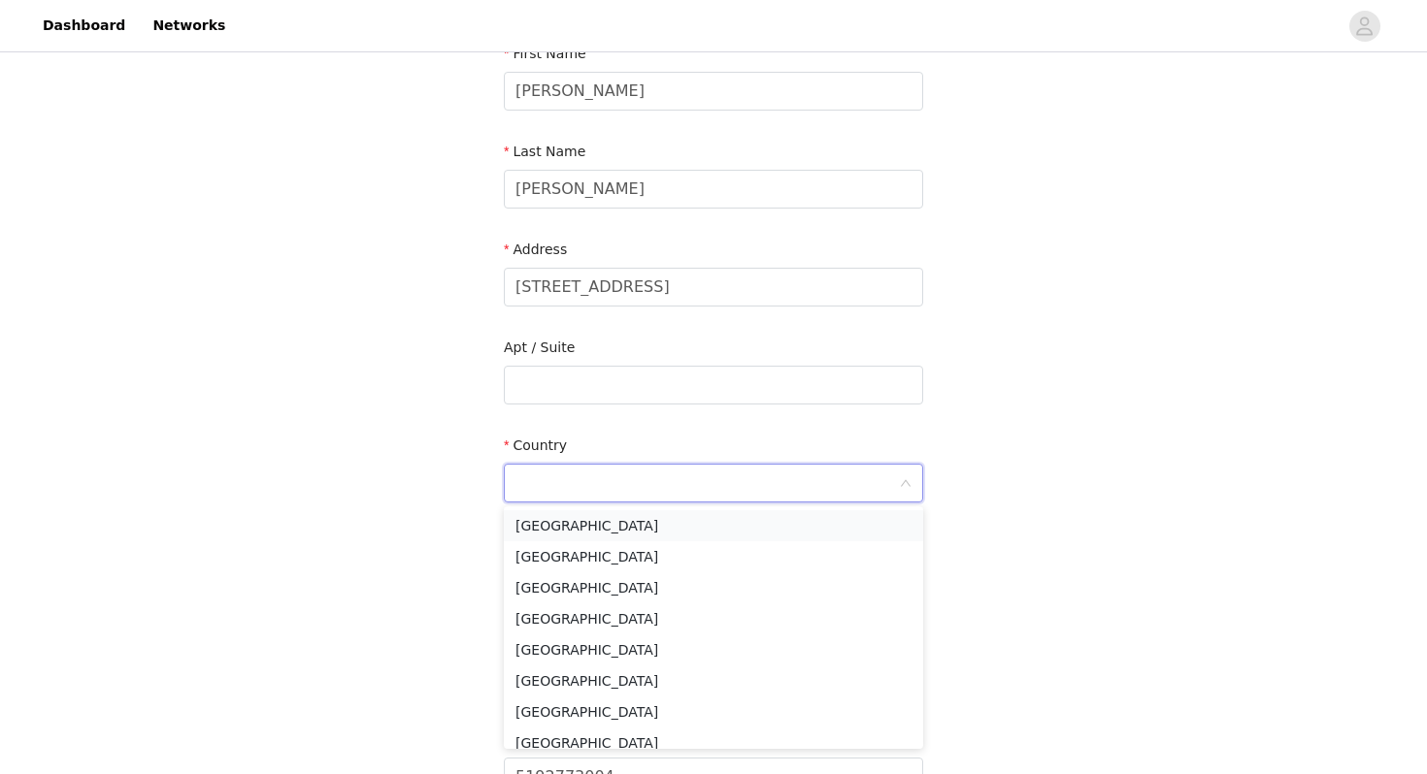
click at [589, 523] on li "[GEOGRAPHIC_DATA]" at bounding box center [713, 525] width 419 height 31
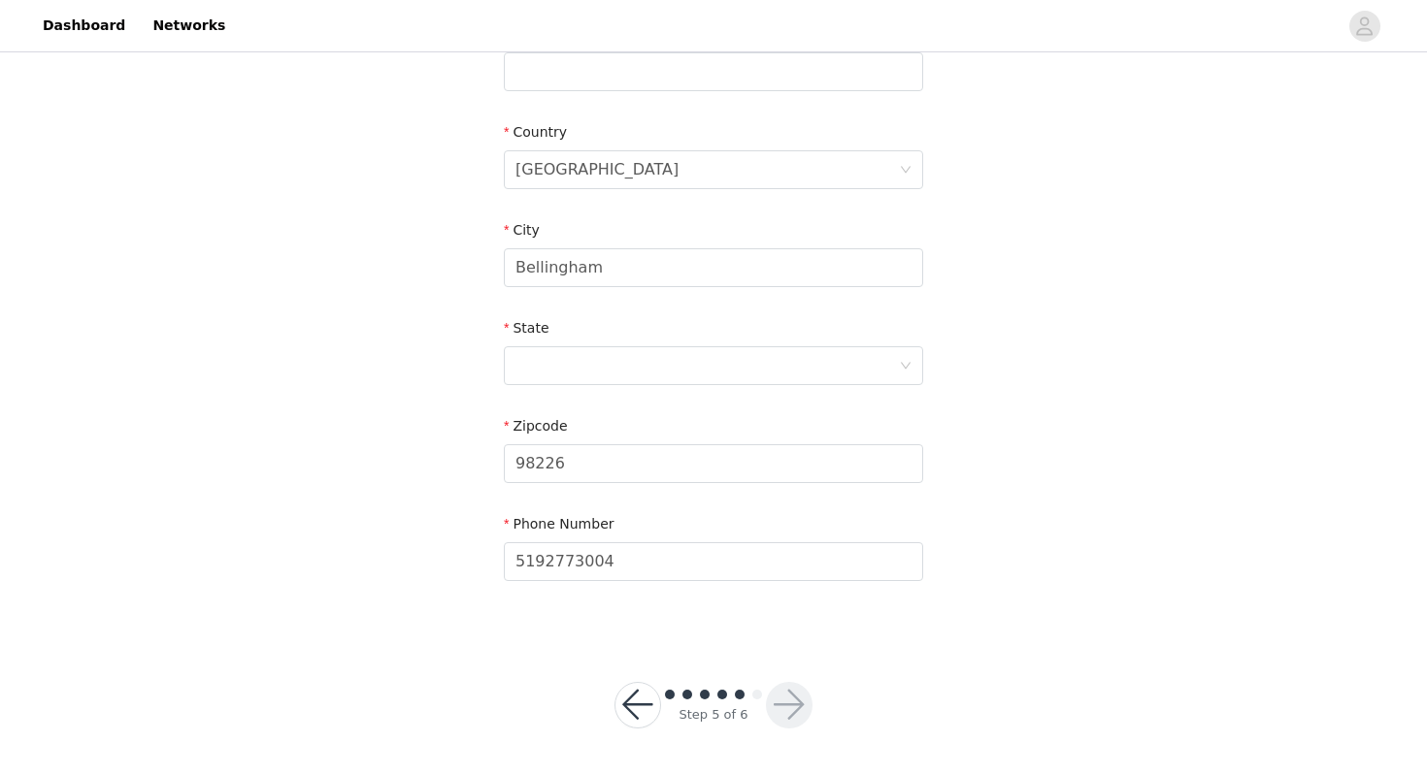
scroll to position [411, 0]
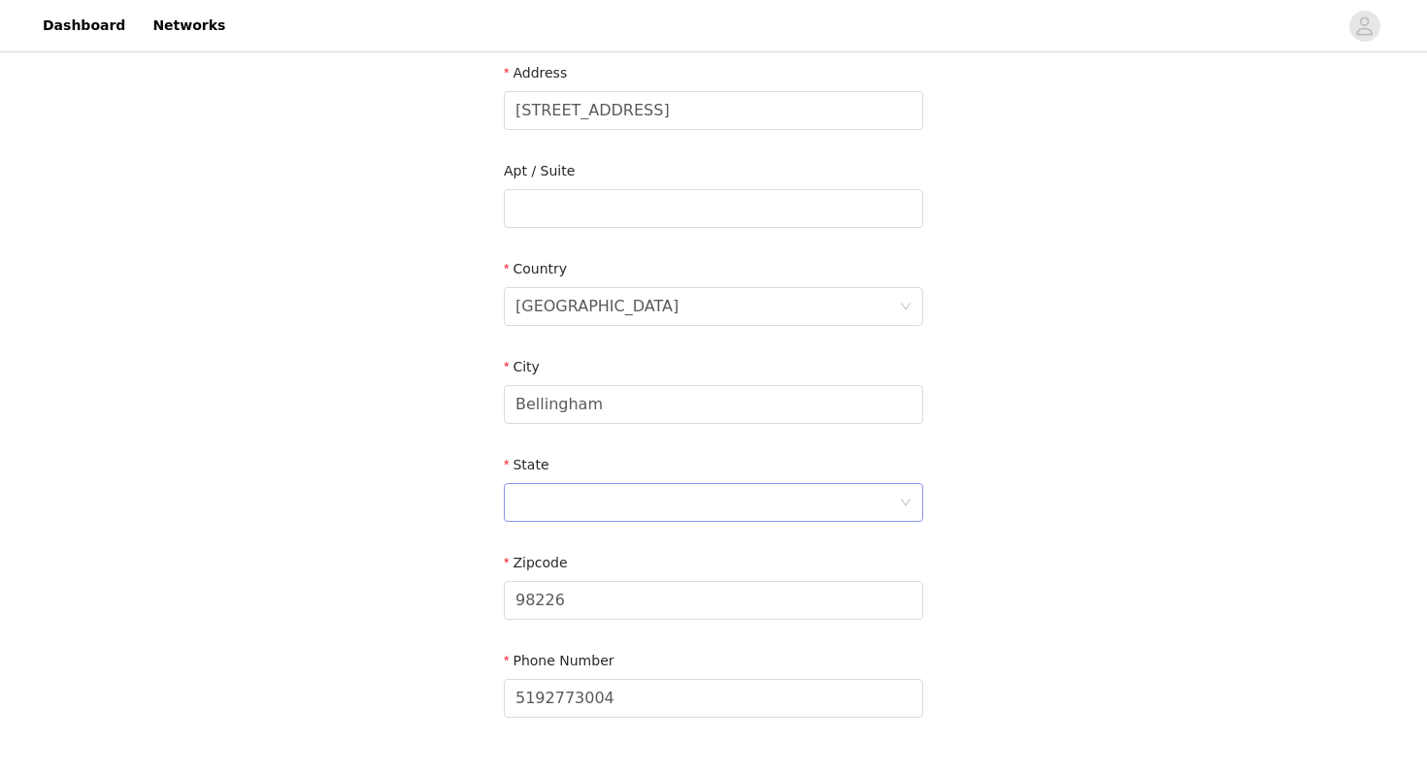
click at [746, 518] on div at bounding box center [706, 502] width 383 height 37
click at [572, 478] on div "State" at bounding box center [713, 469] width 419 height 28
click at [569, 504] on div at bounding box center [706, 502] width 383 height 37
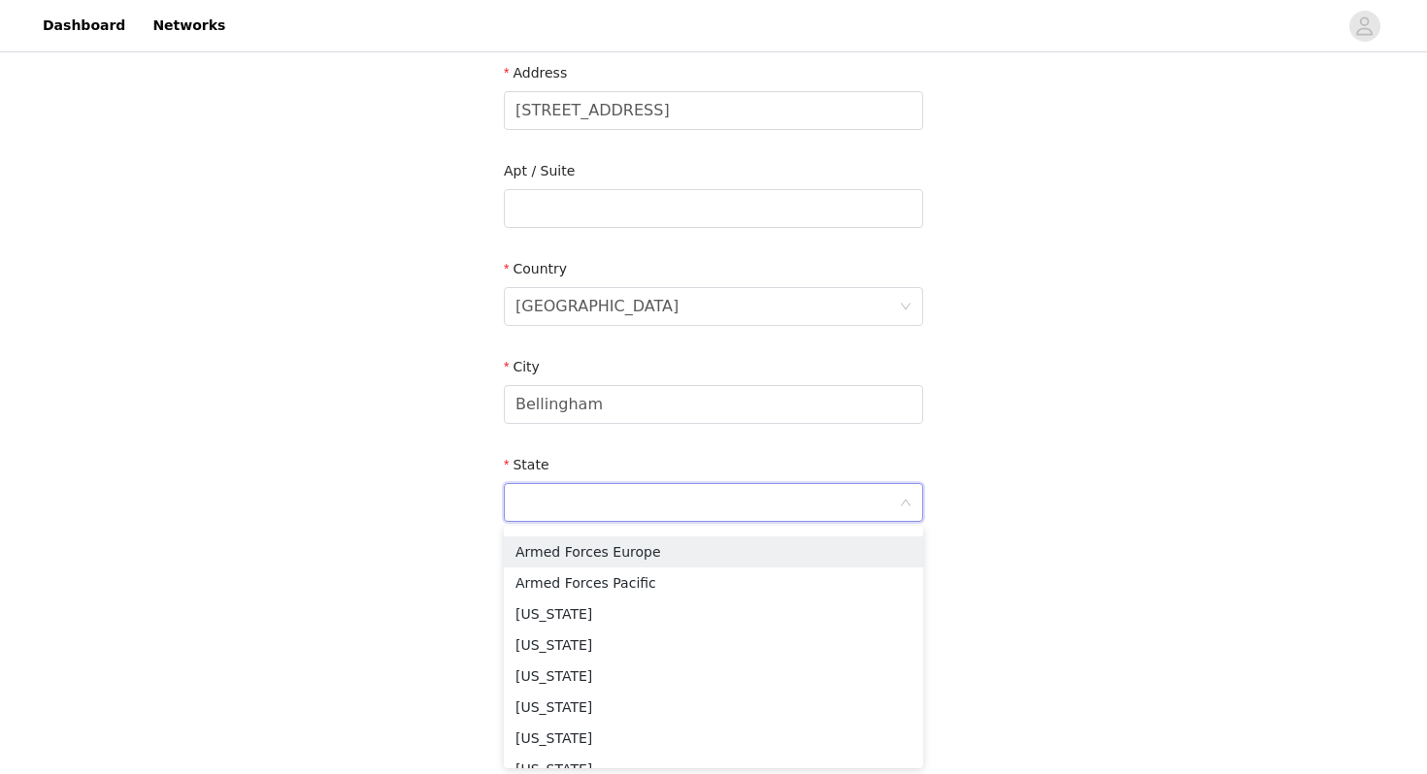
type input "w"
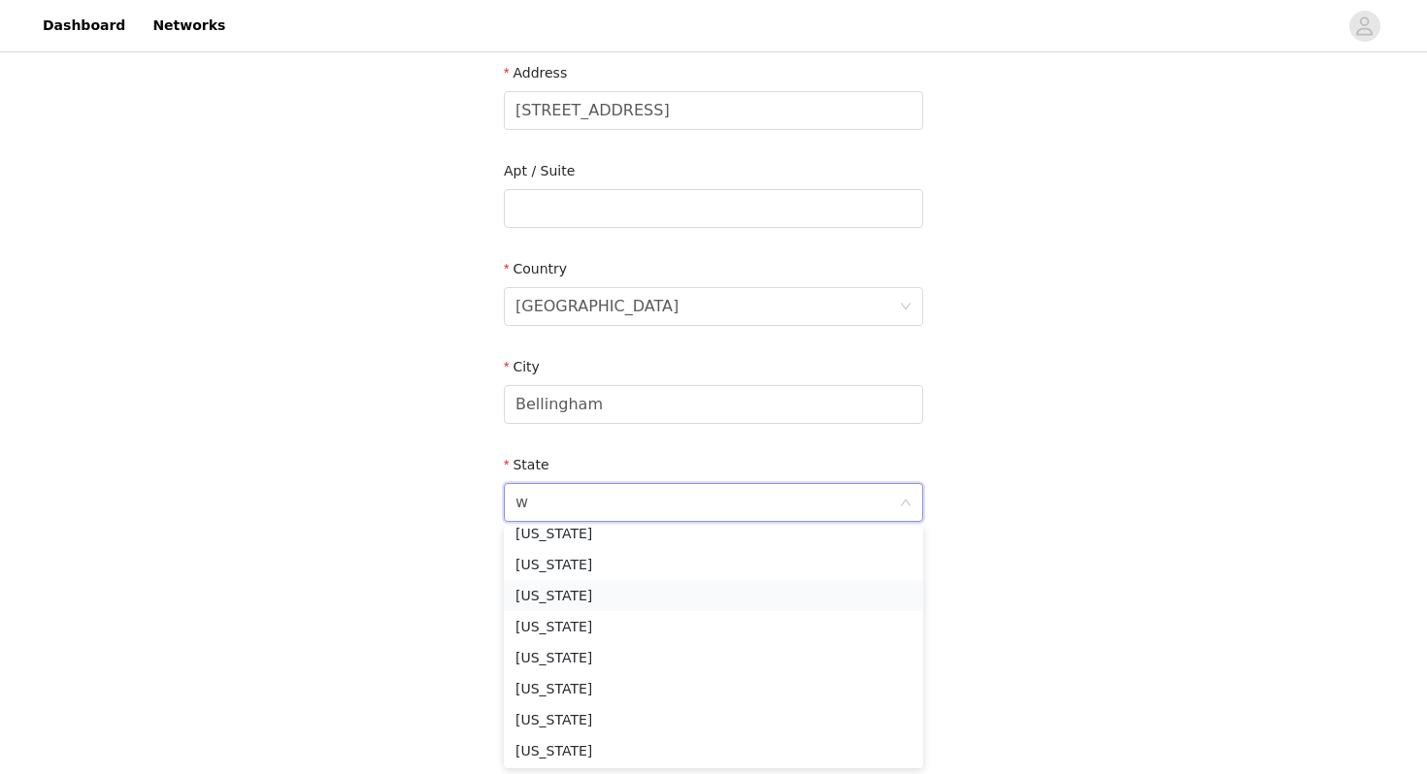
scroll to position [77, 0]
click at [610, 682] on li "[US_STATE]" at bounding box center [713, 686] width 419 height 31
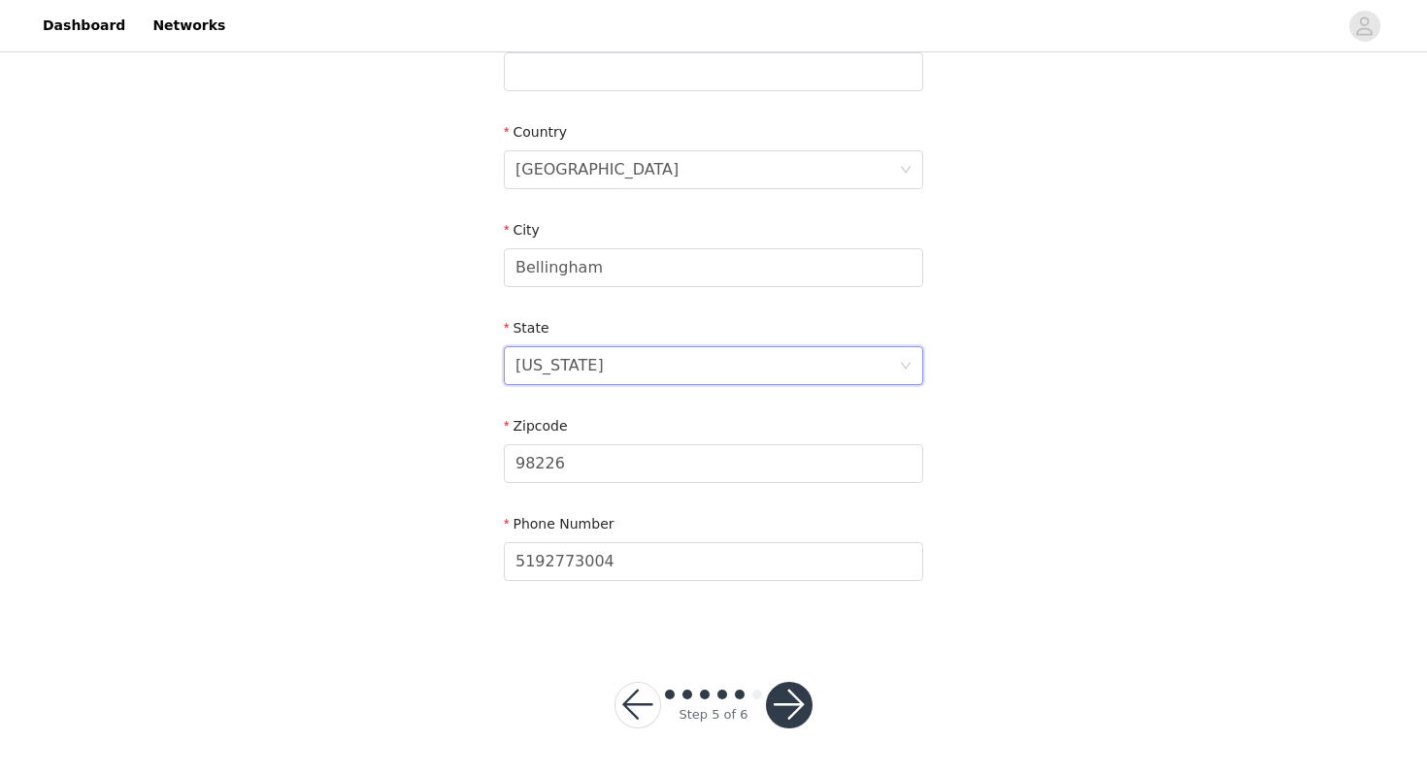
click at [771, 706] on button "button" at bounding box center [789, 705] width 47 height 47
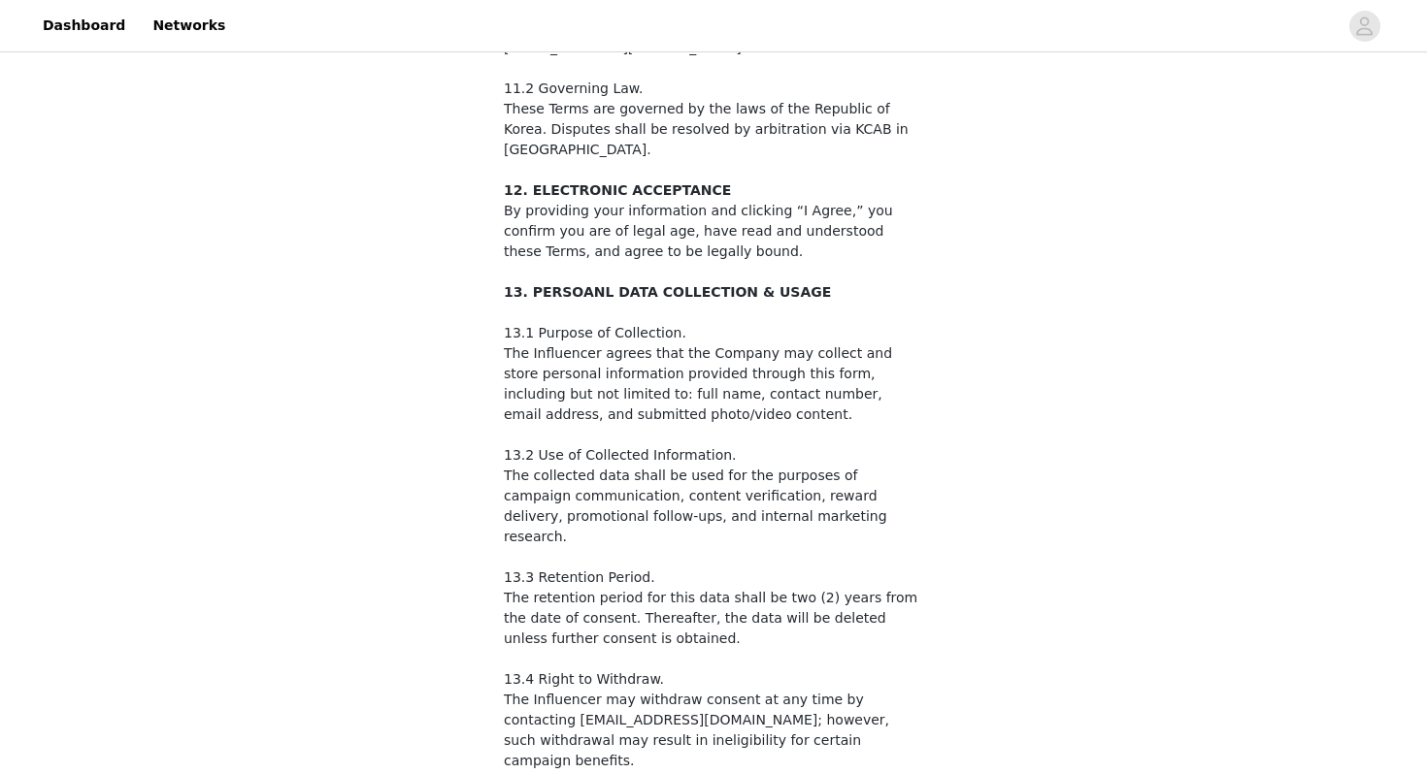
scroll to position [3098, 0]
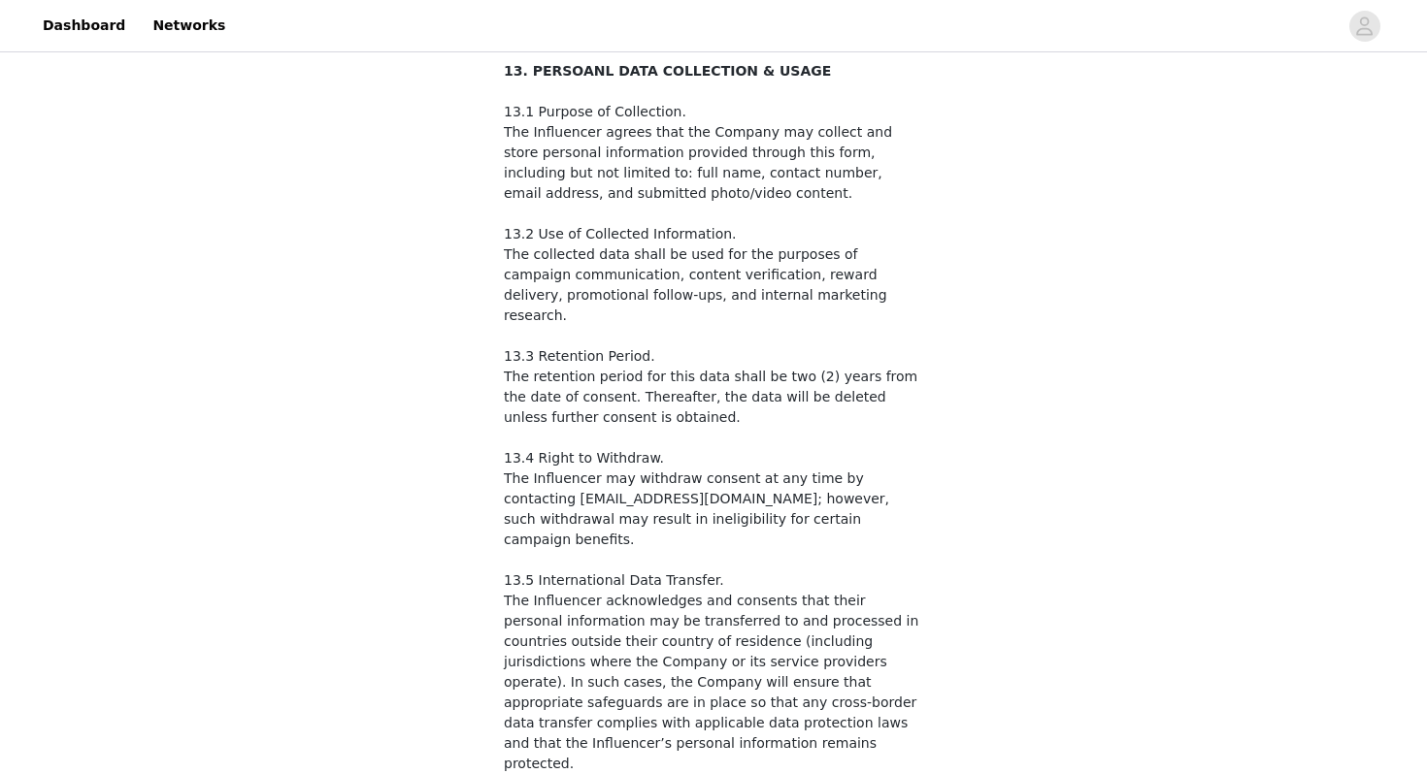
checkbox input "true"
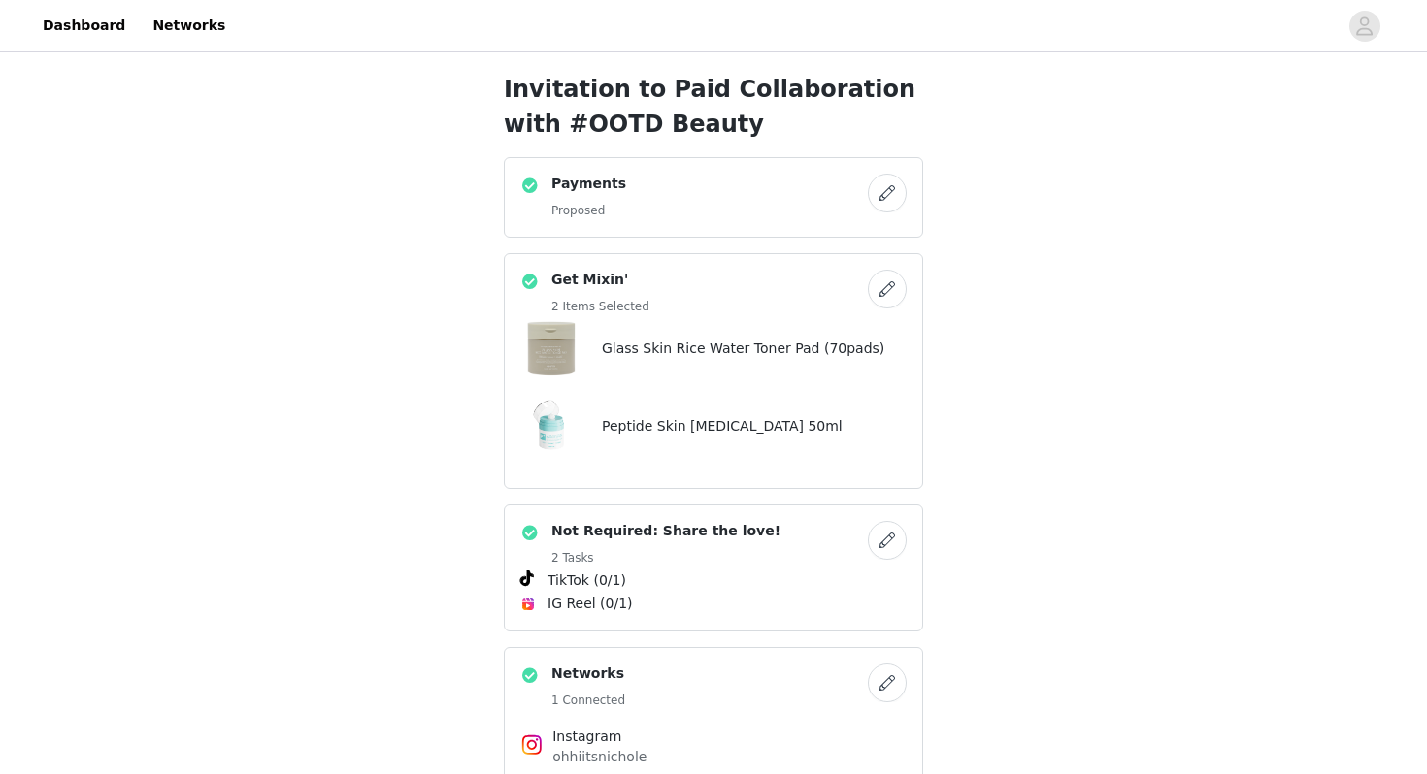
click at [887, 191] on button "button" at bounding box center [887, 193] width 39 height 39
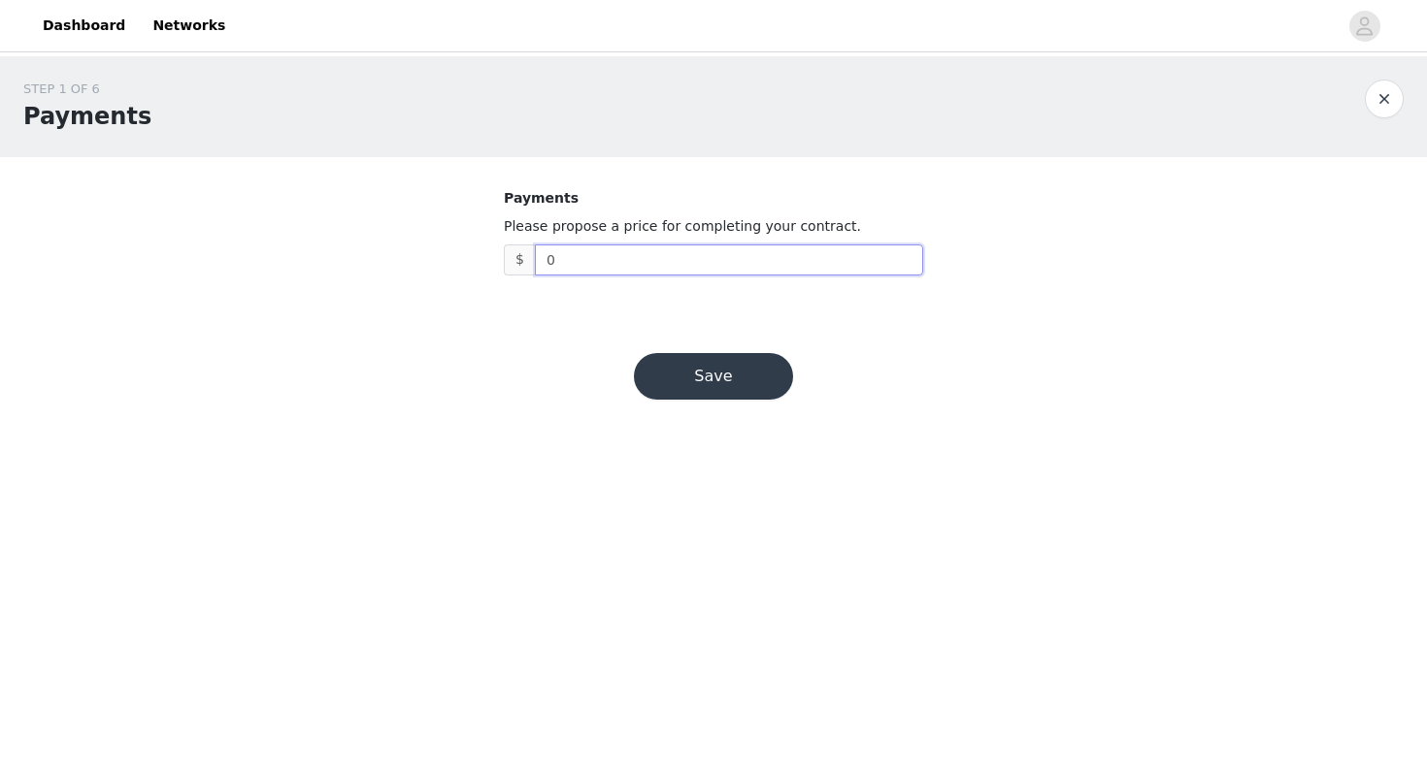
drag, startPoint x: 607, startPoint y: 250, endPoint x: 478, endPoint y: 239, distance: 129.6
click at [478, 239] on div "STEP 1 OF 6 Payments Payments Please propose a price for completing your contra…" at bounding box center [713, 181] width 1427 height 250
click at [1390, 108] on button "button" at bounding box center [1383, 99] width 39 height 39
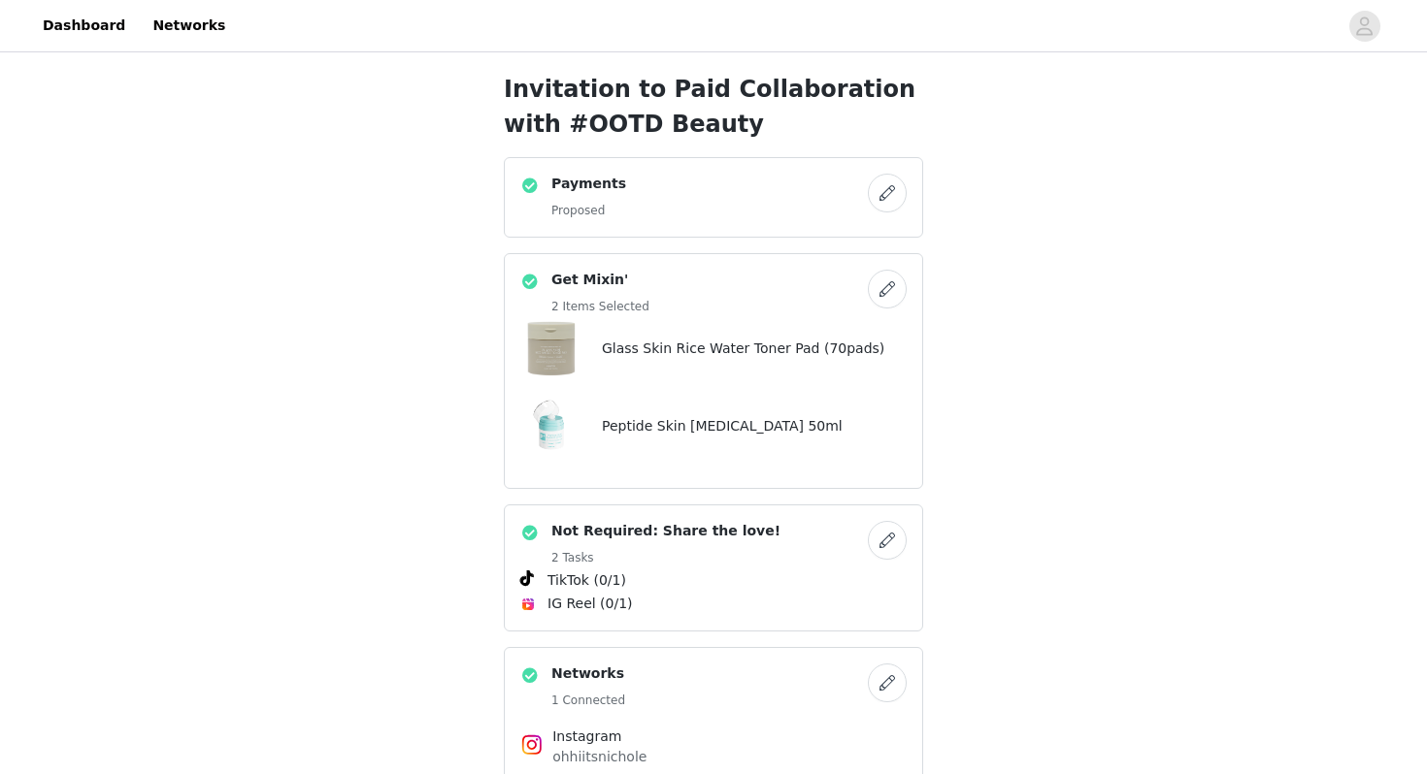
click at [901, 191] on button "button" at bounding box center [887, 193] width 39 height 39
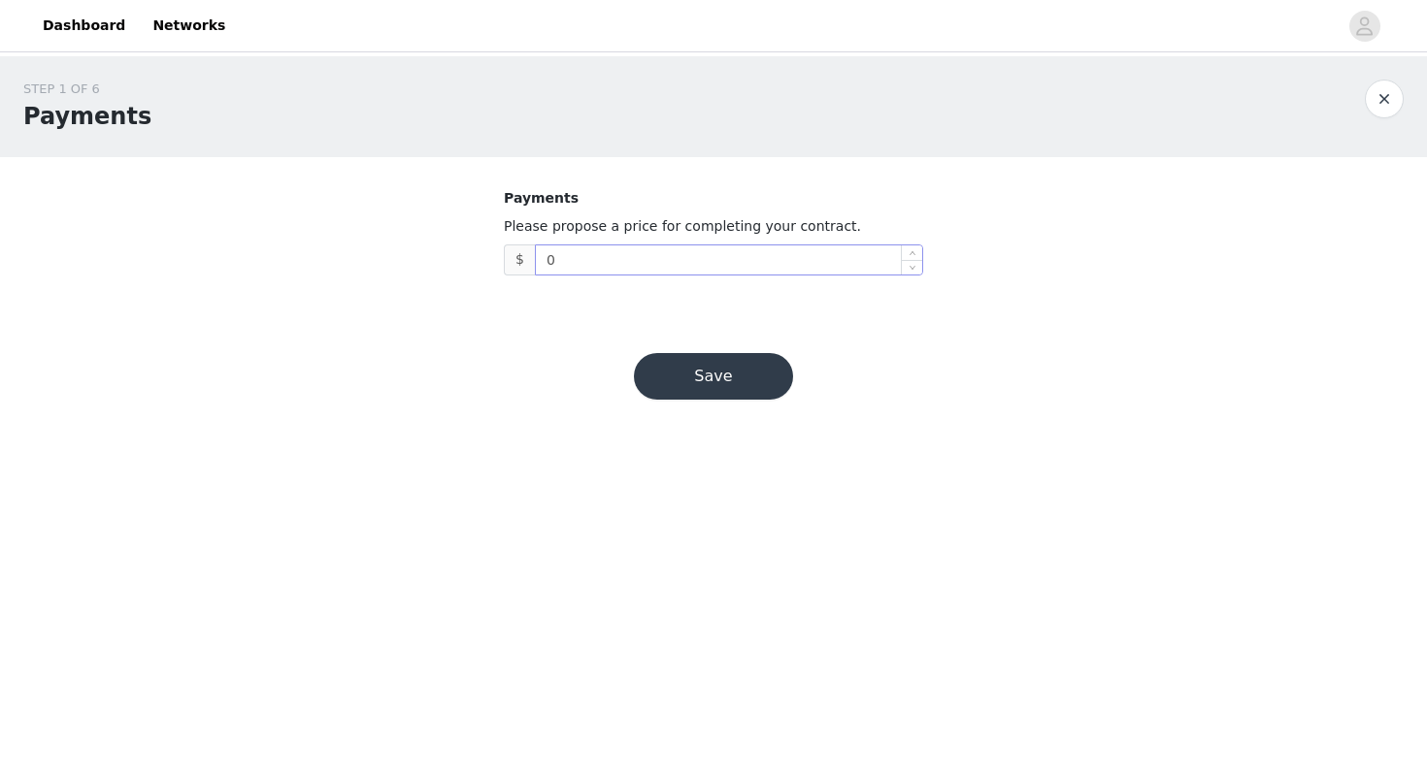
click at [752, 269] on input "0" at bounding box center [729, 260] width 386 height 29
drag, startPoint x: 673, startPoint y: 259, endPoint x: 401, endPoint y: 191, distance: 281.0
click at [406, 192] on div "STEP 1 OF 6 Payments Payments Please propose a price for completing your contra…" at bounding box center [713, 181] width 1427 height 250
type input "5,000"
click at [667, 396] on button "Save" at bounding box center [713, 376] width 159 height 47
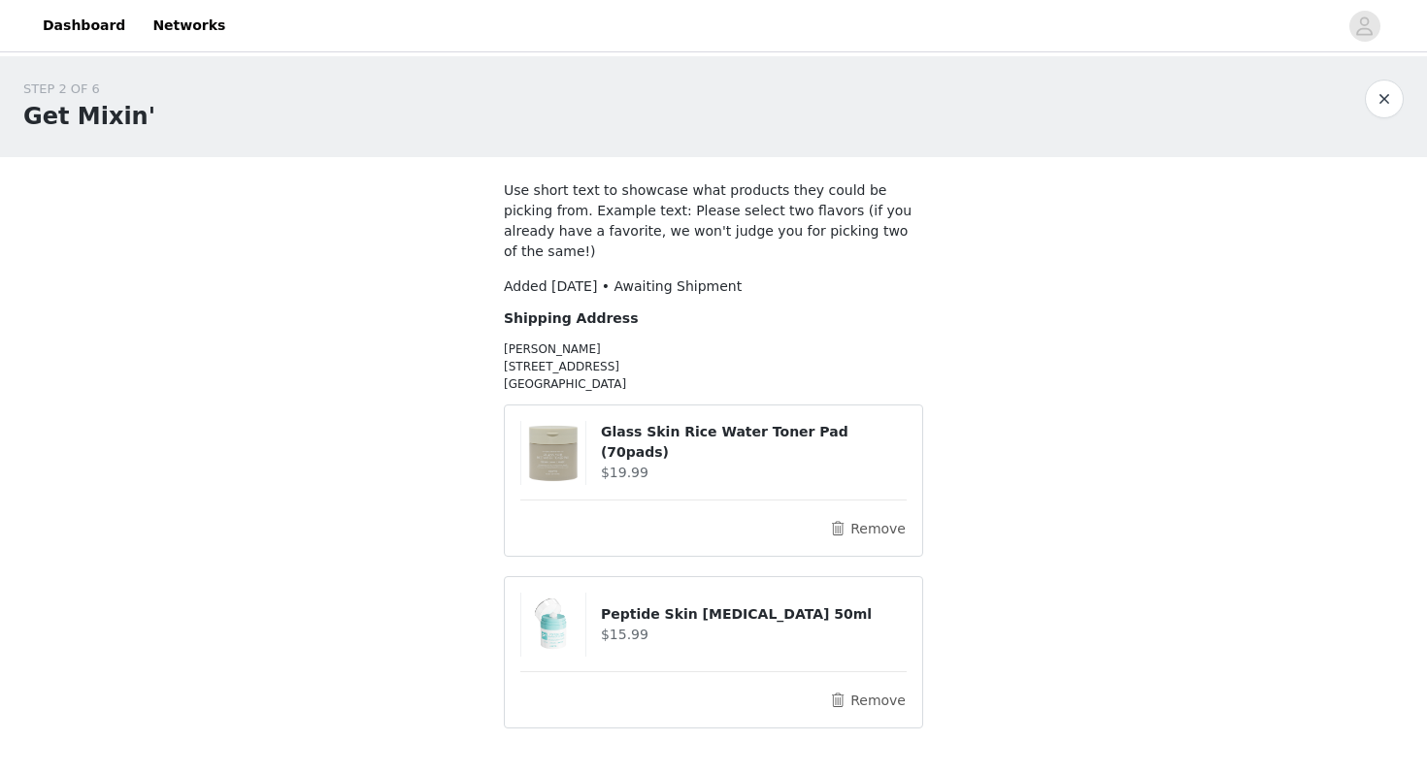
scroll to position [115, 0]
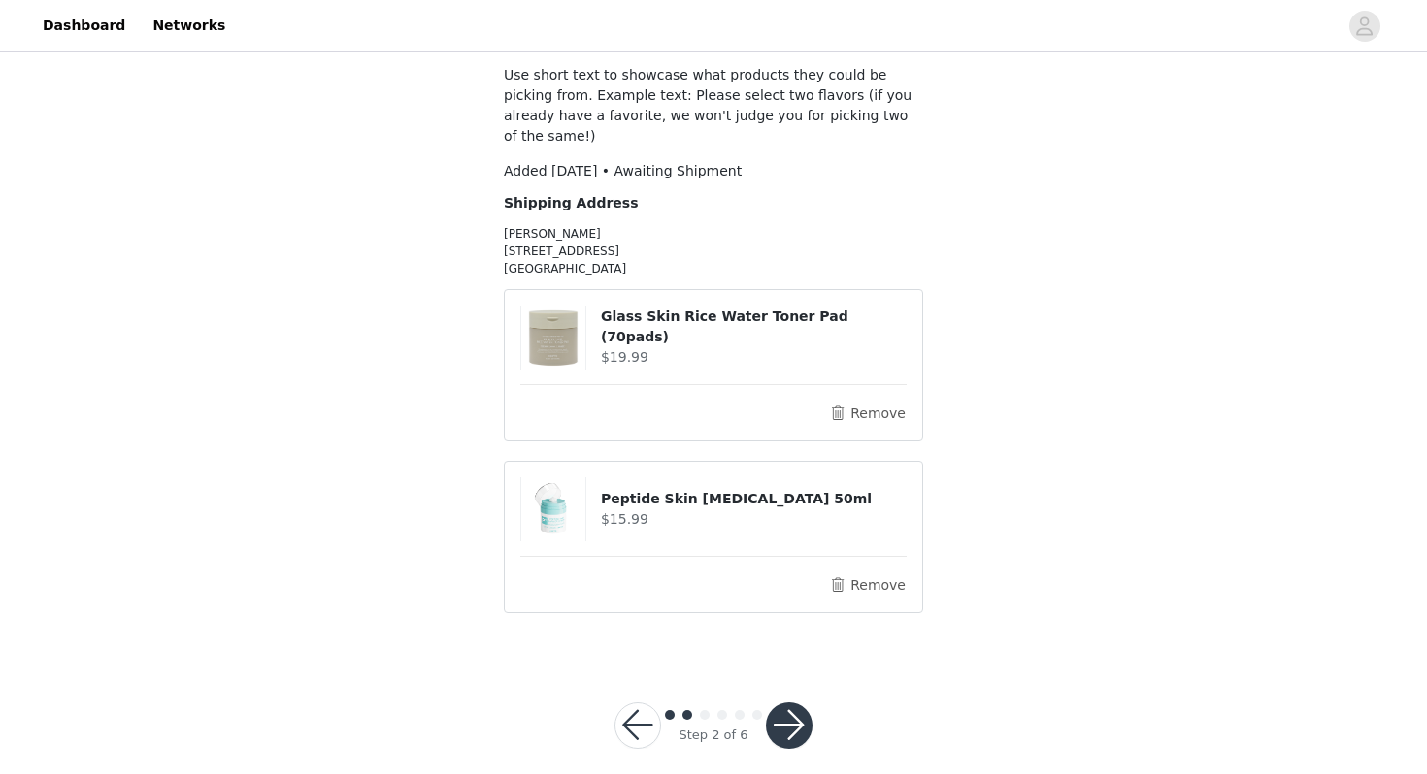
click at [778, 703] on button "button" at bounding box center [789, 726] width 47 height 47
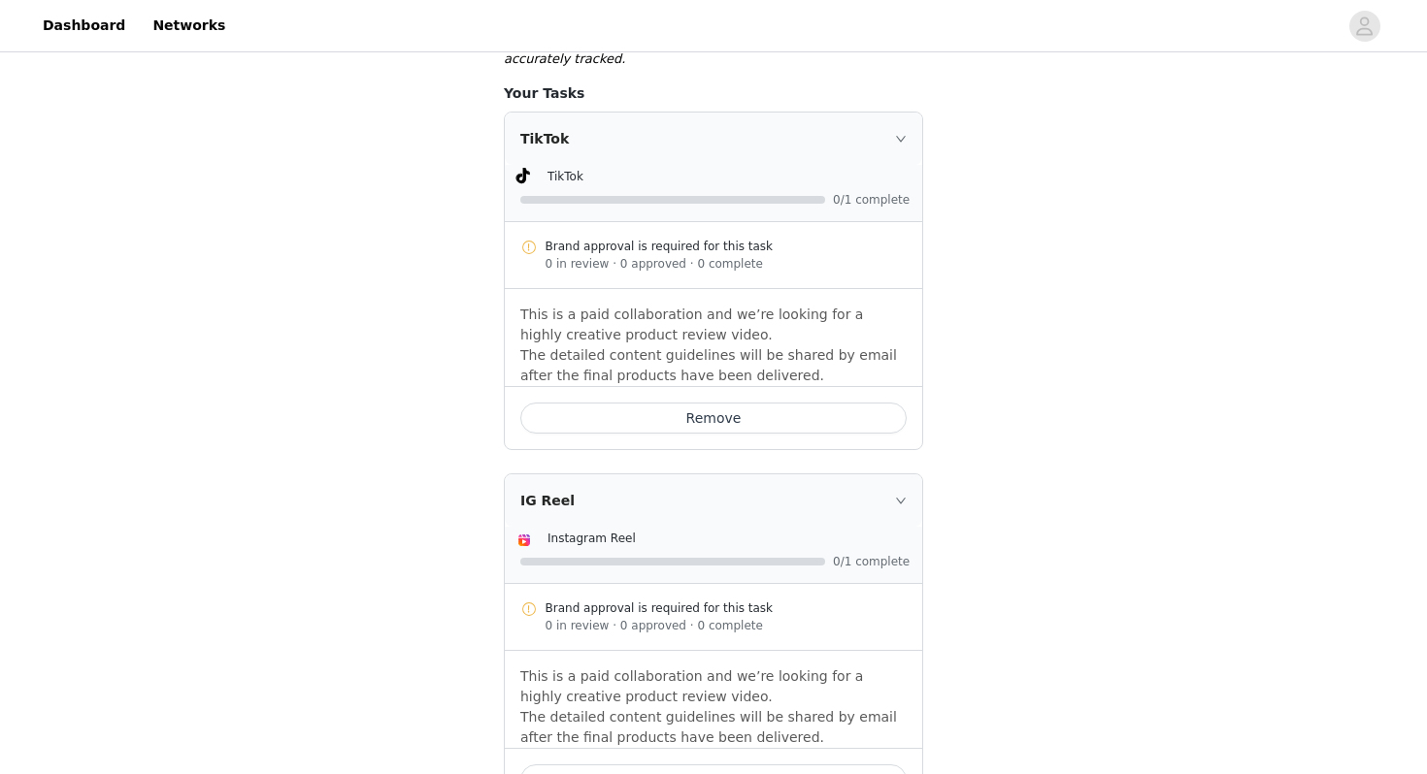
scroll to position [1023, 0]
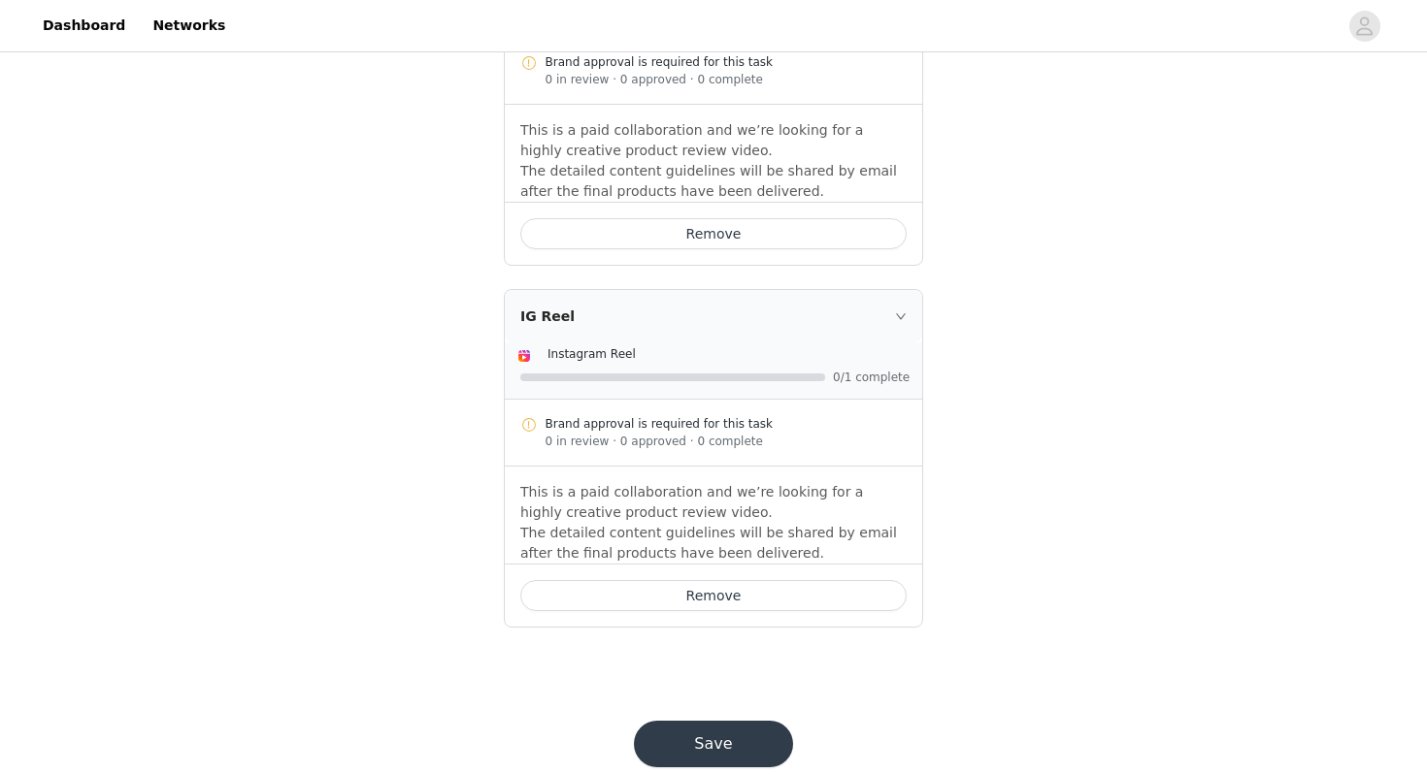
click at [695, 721] on button "Save" at bounding box center [713, 744] width 159 height 47
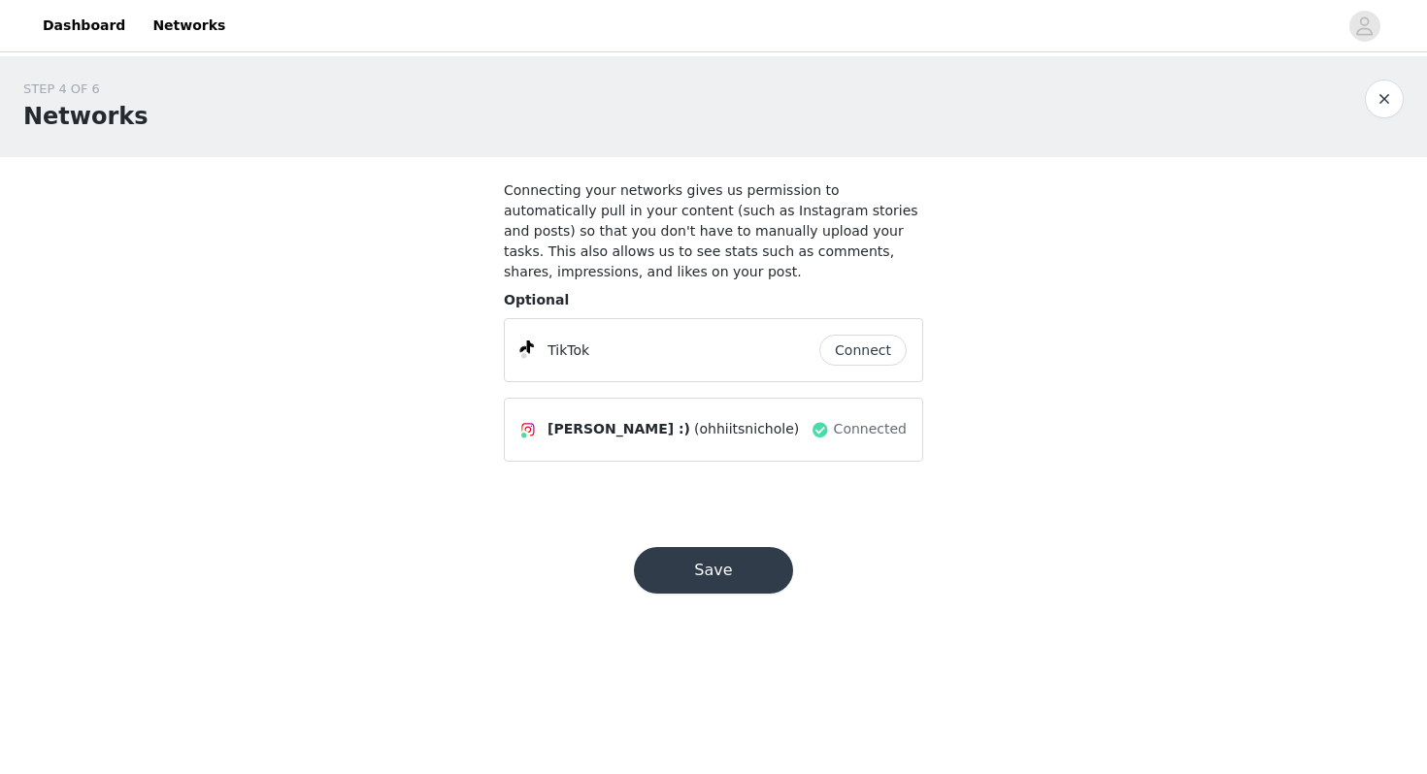
click at [750, 582] on button "Save" at bounding box center [713, 570] width 159 height 47
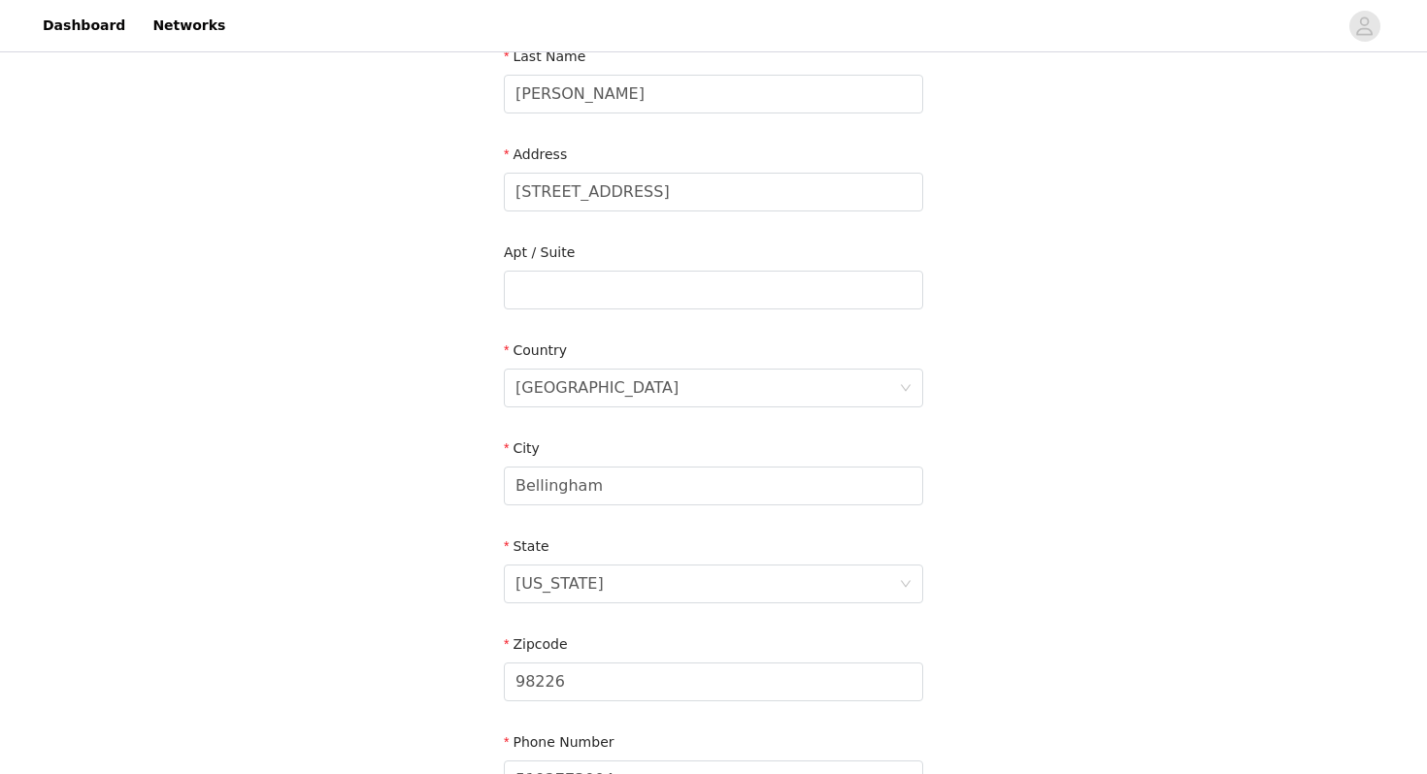
scroll to position [548, 0]
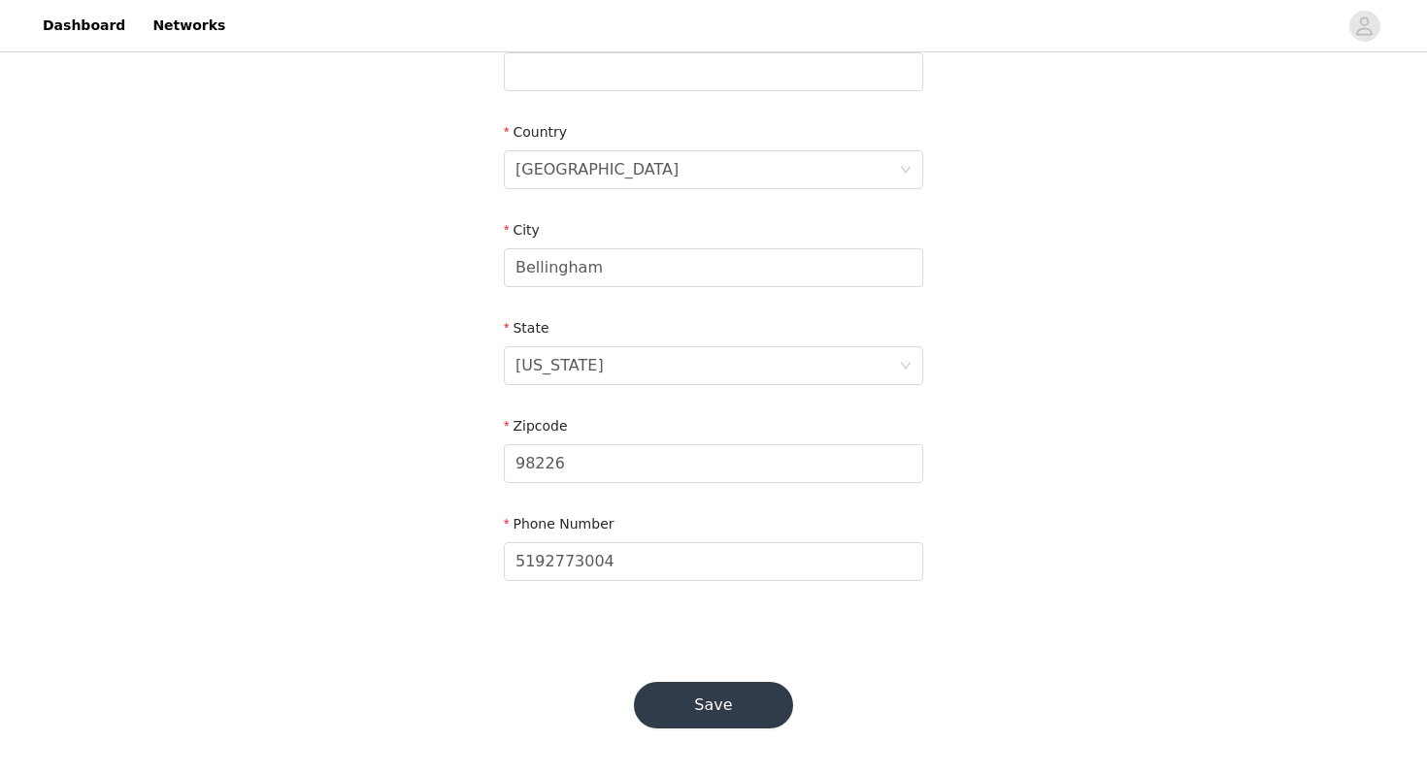
click at [703, 699] on button "Save" at bounding box center [713, 705] width 159 height 47
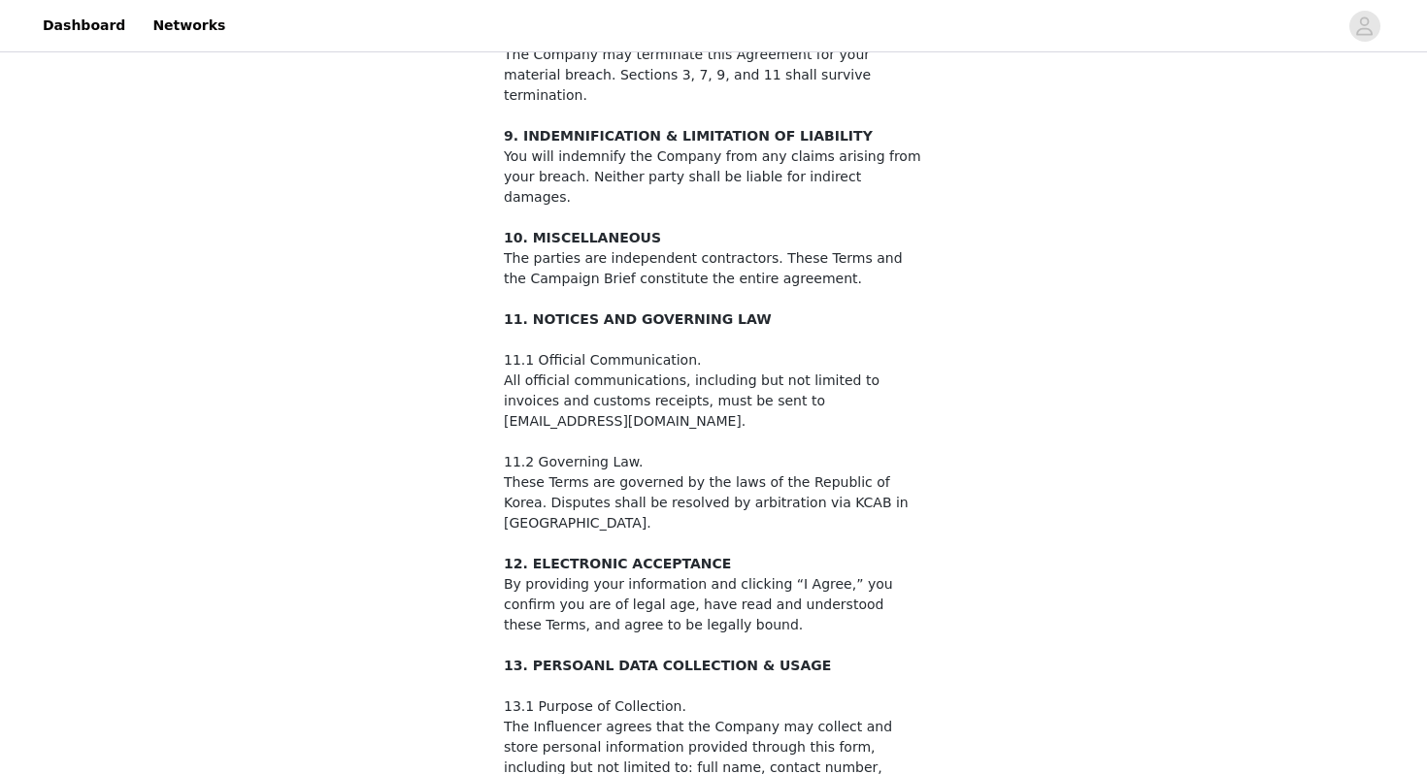
scroll to position [3098, 0]
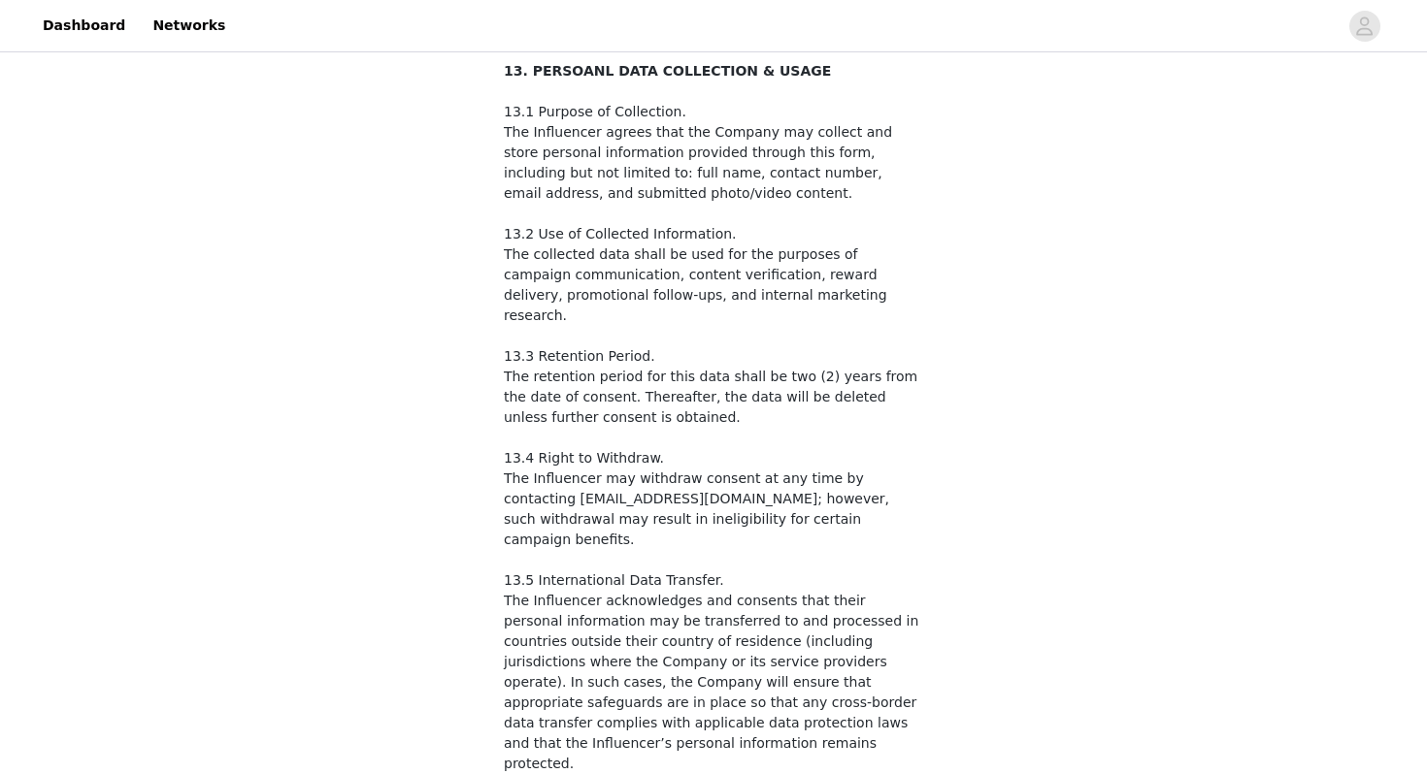
checkbox input "true"
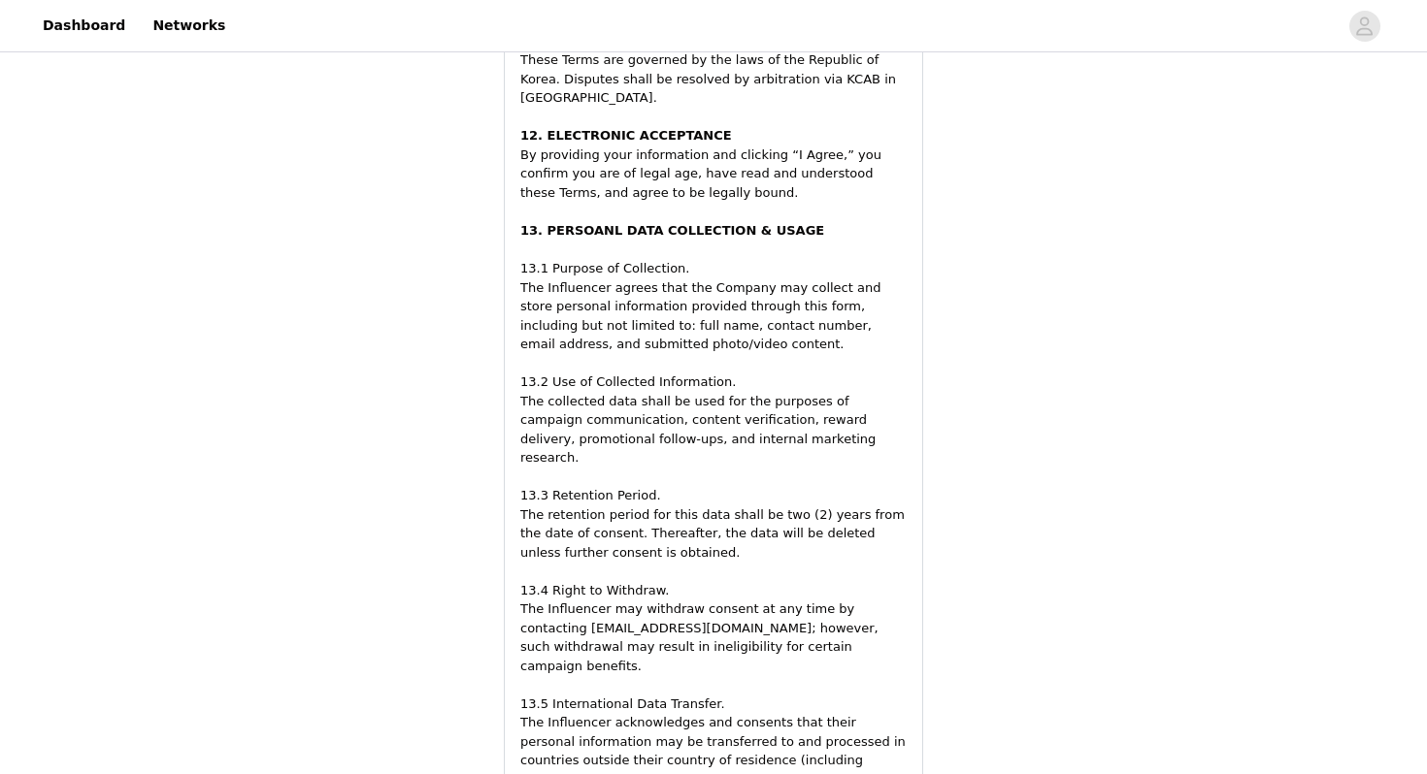
scroll to position [3656, 0]
